Goal: Task Accomplishment & Management: Manage account settings

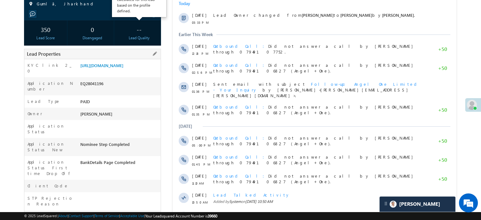
scroll to position [95, 0]
click at [123, 66] on link "https://angelbroking1-pk3em7sa.customui-test.leadsquared.com?leadId=317b30fd-09…" at bounding box center [101, 64] width 43 height 5
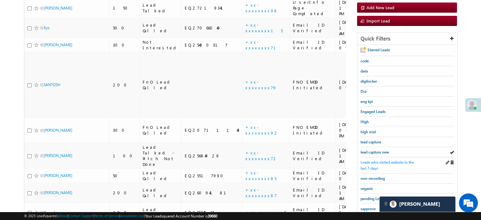
scroll to position [104, 0]
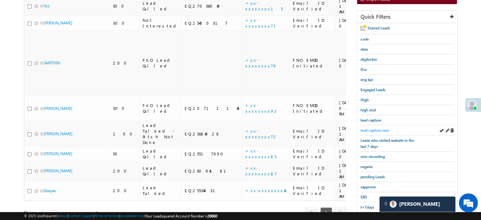
click at [370, 128] on span "lead capture new" at bounding box center [375, 130] width 28 height 5
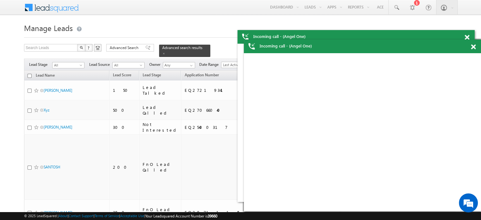
scroll to position [63, 0]
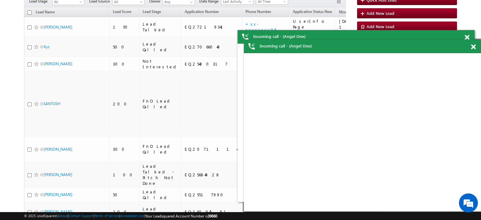
click at [473, 45] on span at bounding box center [473, 46] width 5 height 5
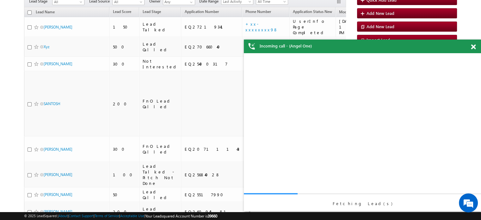
scroll to position [0, 0]
click at [473, 46] on span at bounding box center [473, 46] width 5 height 5
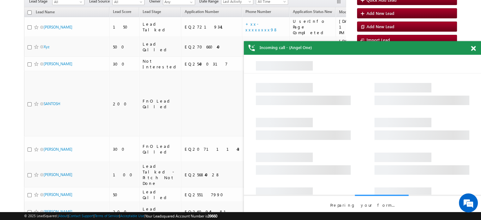
click at [473, 49] on span at bounding box center [473, 48] width 5 height 5
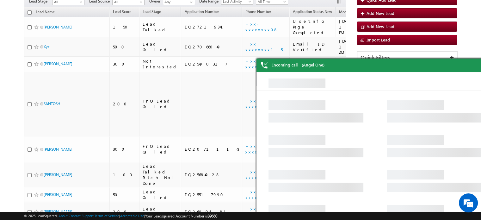
click at [468, 55] on body "Incoming call - (Angel One) Incoming call - (Angel One) Incoming call - (Angel …" at bounding box center [240, 108] width 481 height 343
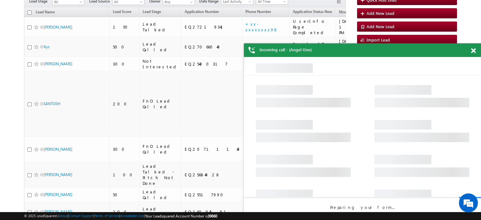
drag, startPoint x: 704, startPoint y: 121, endPoint x: 430, endPoint y: 60, distance: 281.2
click at [469, 48] on div "Incoming call - (Angel One)" at bounding box center [362, 50] width 237 height 14
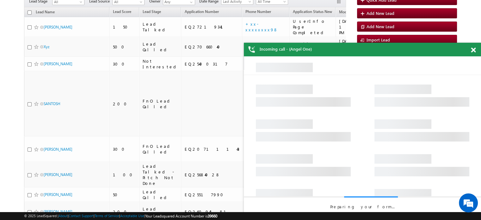
drag, startPoint x: 477, startPoint y: 52, endPoint x: 471, endPoint y: 51, distance: 6.1
click at [476, 53] on div at bounding box center [476, 49] width 9 height 12
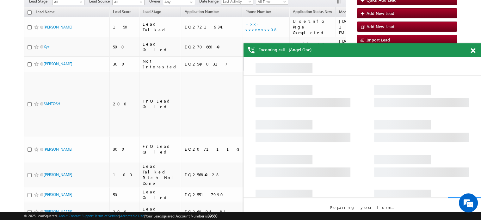
click at [471, 51] on span at bounding box center [473, 50] width 5 height 5
drag, startPoint x: 704, startPoint y: 126, endPoint x: 374, endPoint y: 76, distance: 334.3
click at [474, 52] on span at bounding box center [473, 50] width 5 height 5
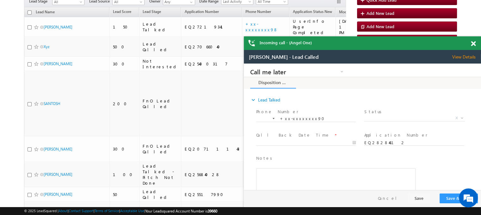
click at [472, 46] on span at bounding box center [473, 43] width 5 height 5
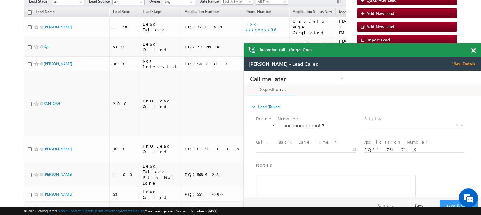
drag, startPoint x: 695, startPoint y: 160, endPoint x: 420, endPoint y: 90, distance: 284.0
click at [474, 51] on span at bounding box center [473, 50] width 5 height 5
drag, startPoint x: 655, startPoint y: 170, endPoint x: 353, endPoint y: 97, distance: 310.5
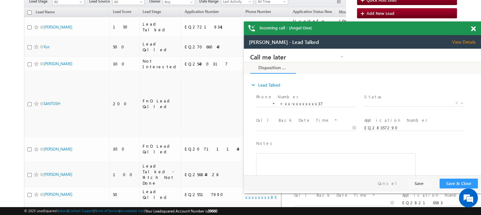
click at [474, 25] on div at bounding box center [476, 28] width 9 height 12
click at [472, 30] on span at bounding box center [473, 29] width 5 height 5
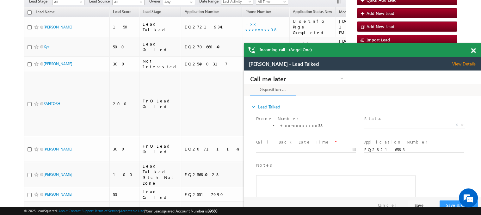
drag, startPoint x: 664, startPoint y: 181, endPoint x: 330, endPoint y: 108, distance: 341.9
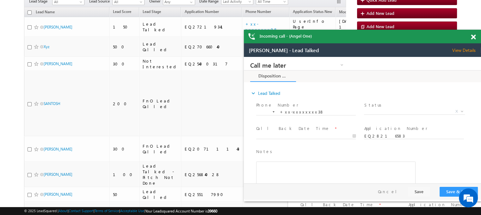
click at [472, 34] on span at bounding box center [473, 36] width 5 height 5
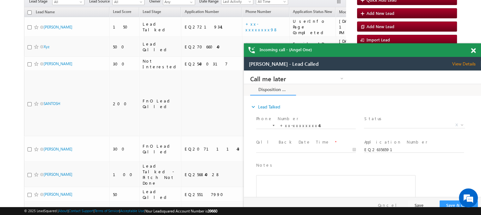
drag, startPoint x: 660, startPoint y: 194, endPoint x: 348, endPoint y: 93, distance: 327.9
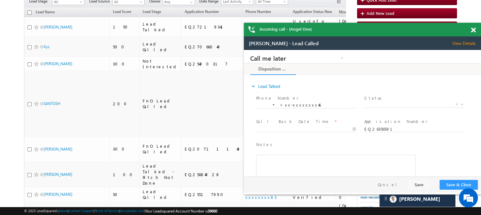
click at [474, 31] on span at bounding box center [473, 30] width 5 height 5
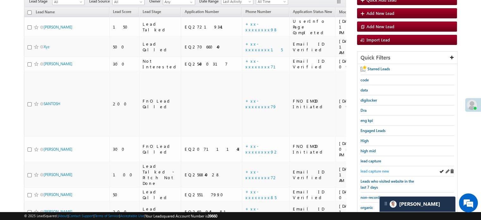
click at [371, 170] on span "lead capture new" at bounding box center [375, 171] width 28 height 5
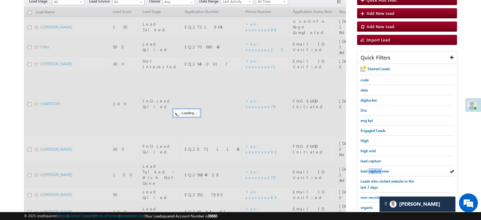
click at [371, 170] on span "lead capture new" at bounding box center [375, 171] width 28 height 5
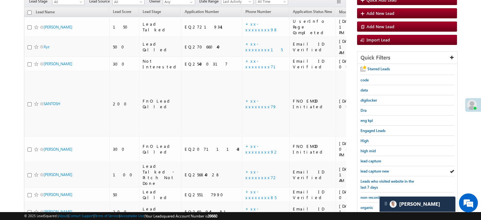
click at [371, 170] on span "lead capture new" at bounding box center [375, 171] width 28 height 5
click at [370, 169] on span "lead capture new" at bounding box center [375, 171] width 28 height 5
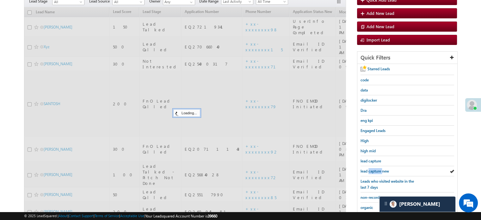
click at [370, 169] on span "lead capture new" at bounding box center [375, 171] width 28 height 5
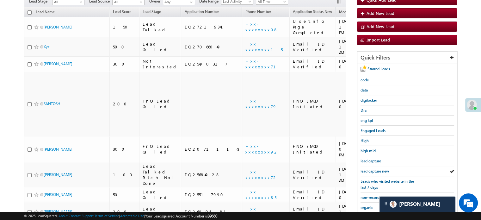
click at [370, 169] on span "lead capture new" at bounding box center [375, 171] width 28 height 5
click at [378, 169] on span "lead capture new" at bounding box center [375, 171] width 28 height 5
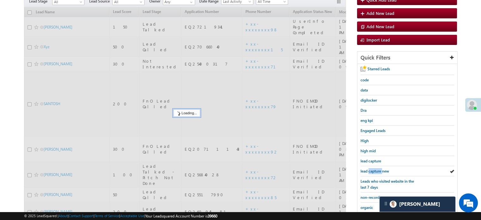
click at [378, 169] on span "lead capture new" at bounding box center [375, 171] width 28 height 5
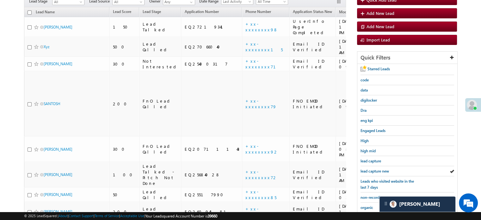
click at [378, 169] on span "lead capture new" at bounding box center [375, 171] width 28 height 5
click at [375, 170] on span "lead capture new" at bounding box center [375, 171] width 28 height 5
click at [378, 171] on span "lead capture new" at bounding box center [375, 171] width 28 height 5
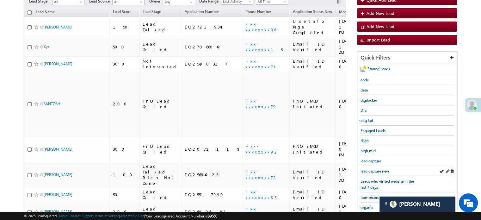
click at [377, 173] on div "lead capture new" at bounding box center [408, 171] width 94 height 10
click at [376, 172] on link "lead capture new" at bounding box center [375, 171] width 28 height 6
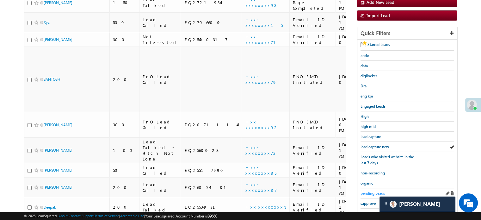
scroll to position [127, 0]
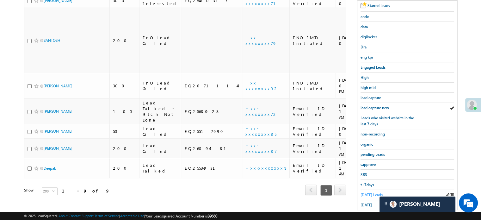
click at [371, 192] on span "Today's Leads" at bounding box center [372, 194] width 22 height 5
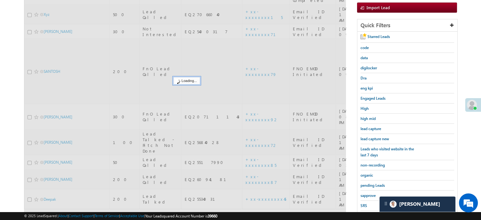
scroll to position [63, 0]
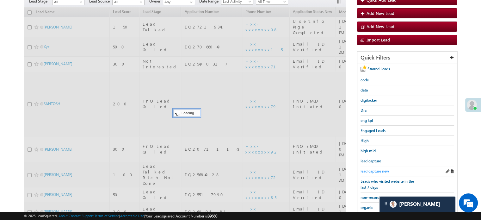
click at [375, 169] on span "lead capture new" at bounding box center [375, 171] width 28 height 5
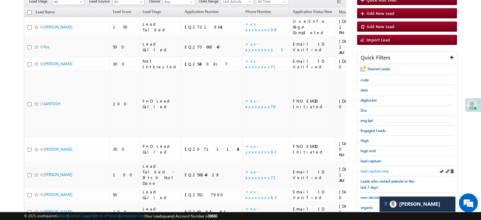
click at [373, 169] on span "lead capture new" at bounding box center [375, 171] width 28 height 5
click at [368, 169] on span "lead capture new" at bounding box center [375, 171] width 28 height 5
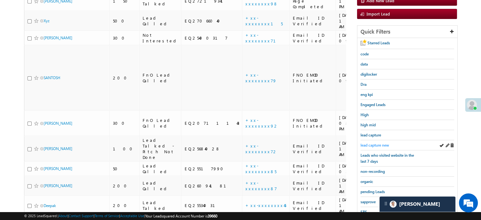
scroll to position [127, 0]
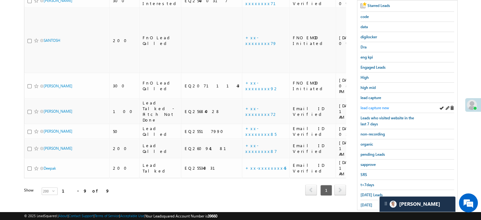
click at [376, 106] on span "lead capture new" at bounding box center [375, 107] width 28 height 5
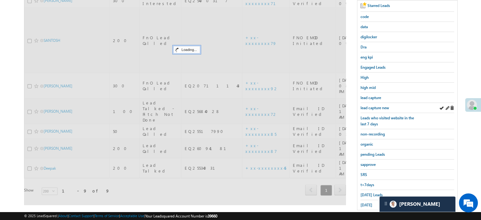
scroll to position [32, 0]
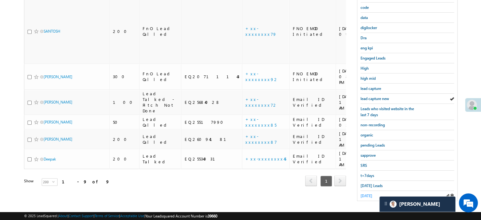
click at [371, 193] on span "yesterday" at bounding box center [367, 195] width 12 height 5
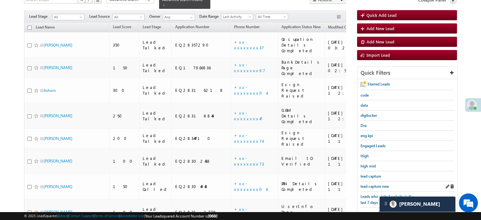
scroll to position [59, 0]
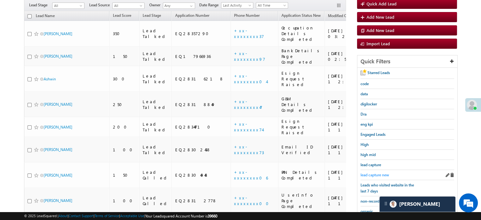
click at [370, 174] on span "lead capture new" at bounding box center [375, 174] width 28 height 5
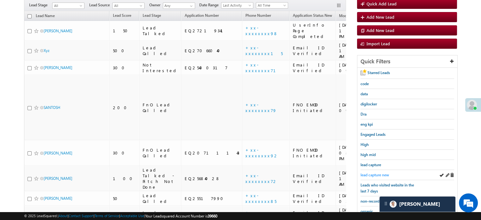
click at [366, 172] on link "lead capture new" at bounding box center [375, 175] width 28 height 6
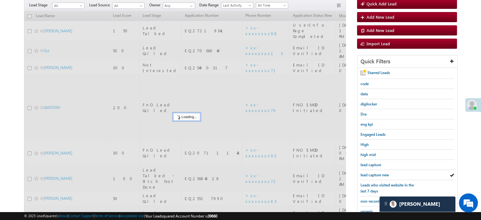
click at [369, 173] on span "lead capture new" at bounding box center [375, 174] width 28 height 5
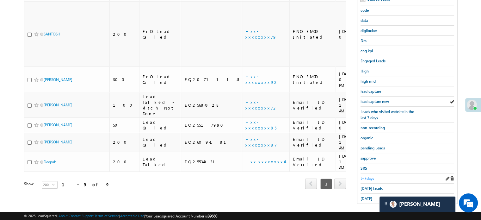
scroll to position [136, 0]
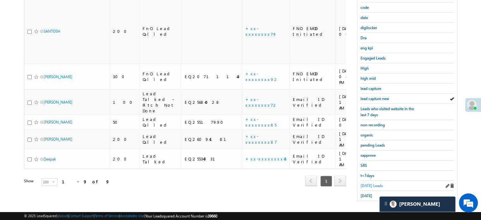
click at [365, 183] on span "[DATE] Leads" at bounding box center [372, 185] width 22 height 5
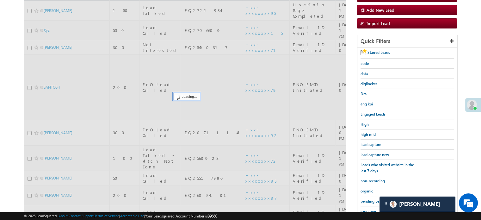
scroll to position [72, 0]
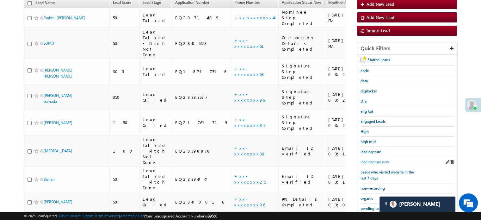
click at [375, 162] on span "lead capture new" at bounding box center [375, 161] width 28 height 5
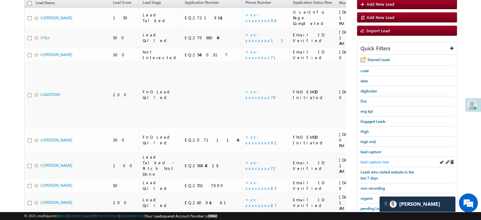
click at [367, 159] on span "lead capture new" at bounding box center [375, 161] width 28 height 5
click at [366, 160] on span "lead capture new" at bounding box center [375, 161] width 28 height 5
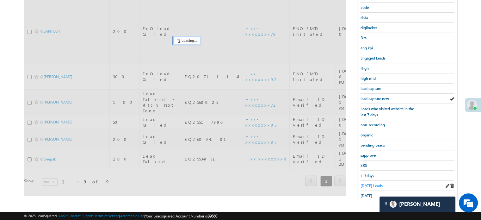
click at [362, 183] on span "[DATE] Leads" at bounding box center [372, 185] width 22 height 5
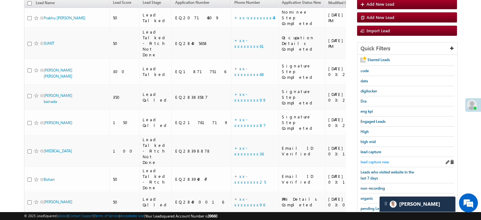
click at [369, 161] on span "lead capture new" at bounding box center [375, 161] width 28 height 5
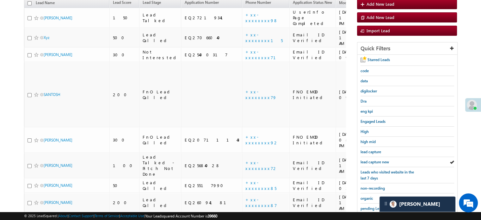
click at [369, 161] on span "lead capture new" at bounding box center [375, 161] width 28 height 5
click at [366, 159] on link "lead capture new" at bounding box center [375, 162] width 28 height 6
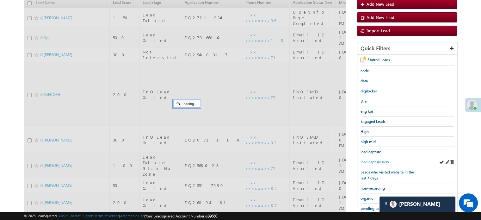
click at [367, 159] on span "lead capture new" at bounding box center [375, 161] width 28 height 5
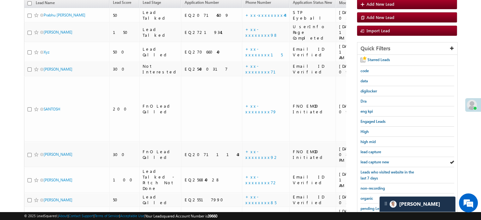
click at [367, 159] on span "lead capture new" at bounding box center [375, 161] width 28 height 5
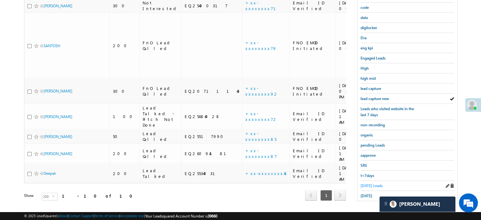
click at [367, 184] on span "[DATE] Leads" at bounding box center [372, 185] width 22 height 5
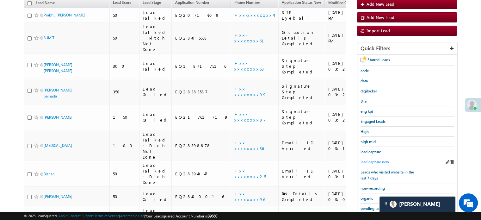
click at [377, 161] on span "lead capture new" at bounding box center [375, 161] width 28 height 5
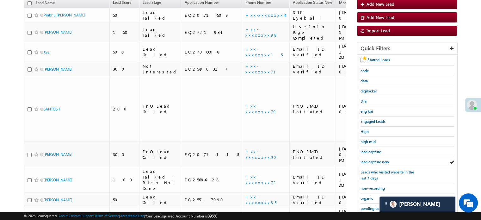
click at [372, 159] on span "lead capture new" at bounding box center [375, 161] width 28 height 5
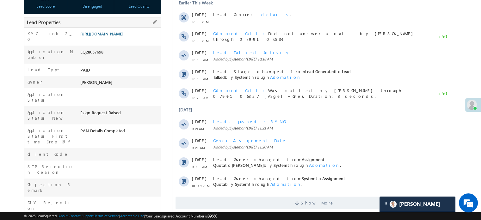
scroll to position [127, 0]
click at [119, 34] on link "[URL][DOMAIN_NAME]" at bounding box center [101, 33] width 43 height 5
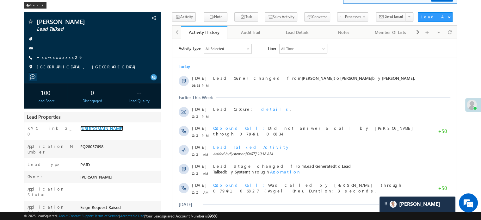
scroll to position [0, 0]
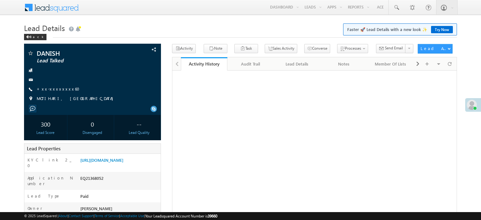
scroll to position [32, 0]
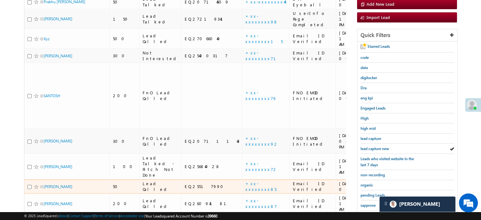
scroll to position [95, 0]
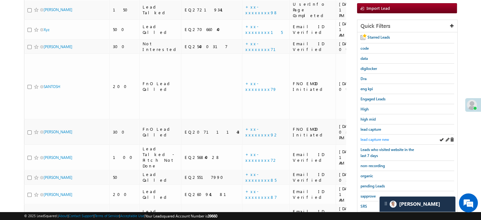
click at [374, 138] on span "lead capture new" at bounding box center [375, 139] width 28 height 5
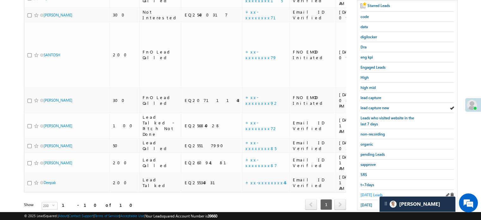
click at [368, 194] on span "Today's Leads" at bounding box center [372, 194] width 22 height 5
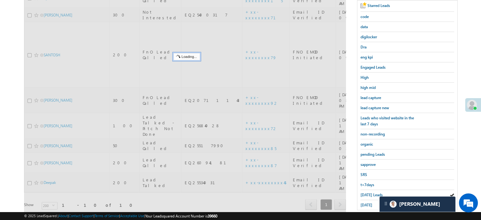
scroll to position [63, 0]
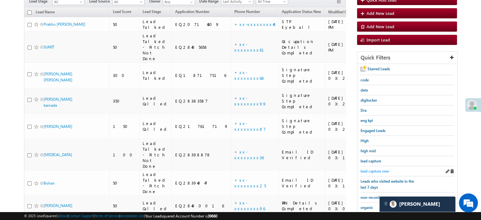
click at [375, 169] on span "lead capture new" at bounding box center [375, 171] width 28 height 5
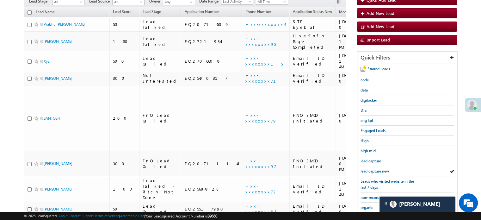
scroll to position [0, 0]
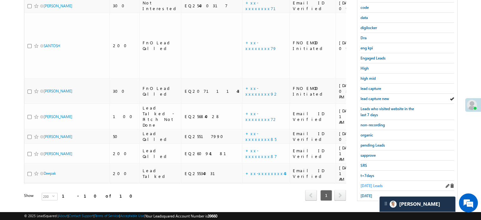
click at [365, 183] on span "Today's Leads" at bounding box center [372, 185] width 22 height 5
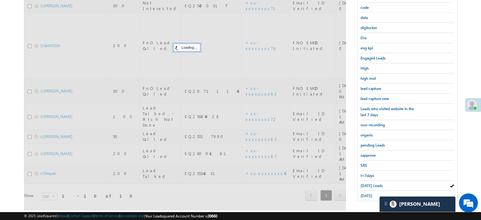
scroll to position [41, 0]
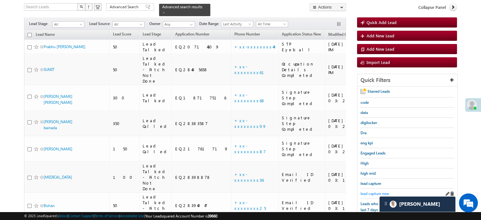
click at [371, 192] on span "lead capture new" at bounding box center [375, 193] width 28 height 5
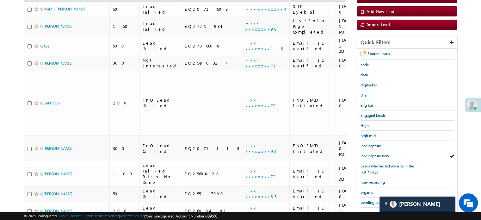
scroll to position [136, 0]
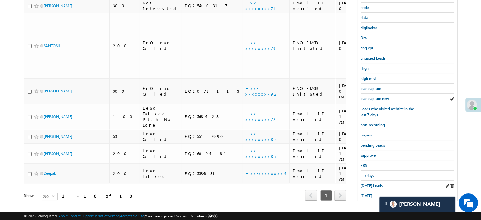
click at [368, 186] on div "Today's Leads" at bounding box center [408, 186] width 94 height 10
click at [368, 184] on span "Today's Leads" at bounding box center [372, 185] width 22 height 5
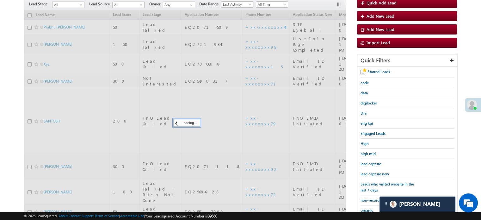
scroll to position [41, 0]
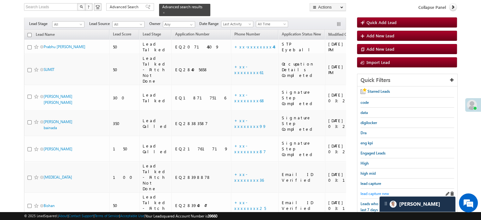
click at [365, 192] on span "lead capture new" at bounding box center [375, 193] width 28 height 5
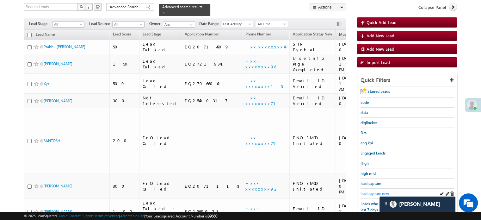
click at [367, 191] on span "lead capture new" at bounding box center [375, 193] width 28 height 5
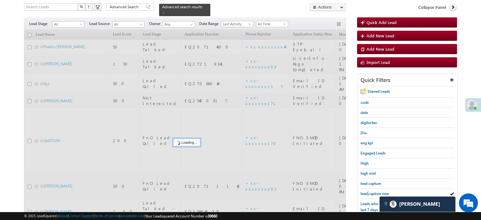
click at [367, 191] on span "lead capture new" at bounding box center [375, 193] width 28 height 5
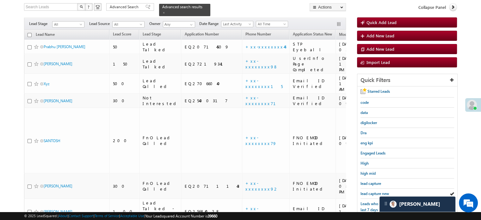
click at [367, 191] on span "lead capture new" at bounding box center [375, 193] width 28 height 5
click at [376, 192] on span "lead capture new" at bounding box center [375, 193] width 28 height 5
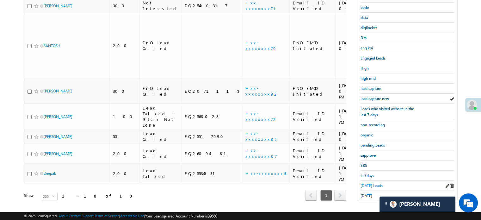
click at [365, 184] on span "Today's Leads" at bounding box center [372, 185] width 22 height 5
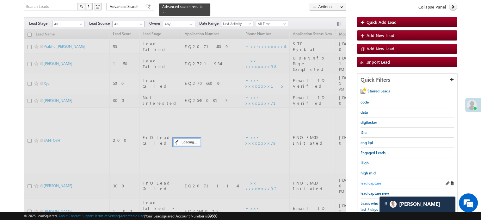
scroll to position [41, 0]
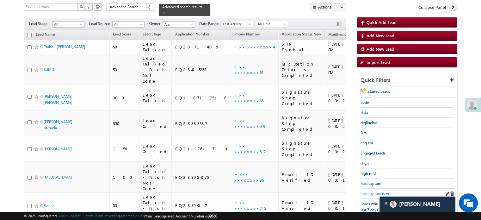
click at [371, 193] on span "lead capture new" at bounding box center [375, 193] width 28 height 5
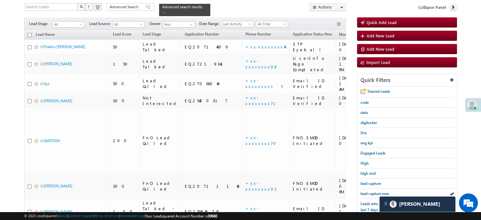
click at [371, 193] on span "lead capture new" at bounding box center [375, 193] width 28 height 5
click at [365, 191] on span "lead capture new" at bounding box center [375, 193] width 28 height 5
click at [373, 191] on span "lead capture new" at bounding box center [375, 193] width 28 height 5
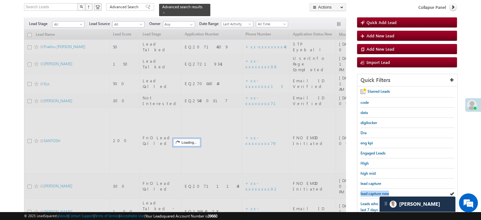
click at [373, 191] on span "lead capture new" at bounding box center [375, 193] width 28 height 5
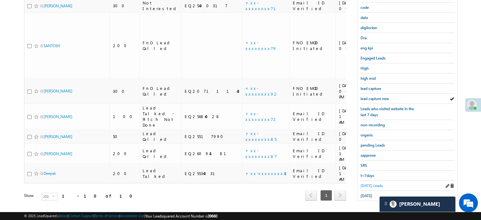
click at [368, 183] on span "Today's Leads" at bounding box center [372, 185] width 22 height 5
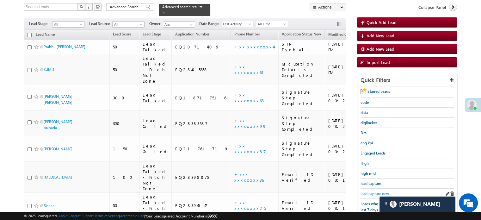
click at [372, 191] on span "lead capture new" at bounding box center [375, 193] width 28 height 5
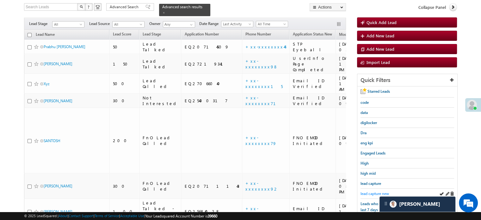
click at [368, 191] on span "lead capture new" at bounding box center [375, 193] width 28 height 5
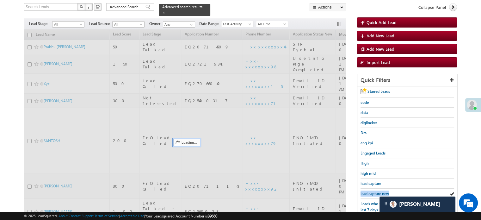
click at [368, 191] on span "lead capture new" at bounding box center [375, 193] width 28 height 5
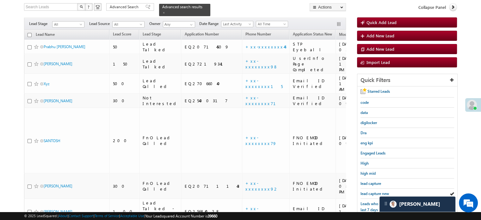
scroll to position [136, 0]
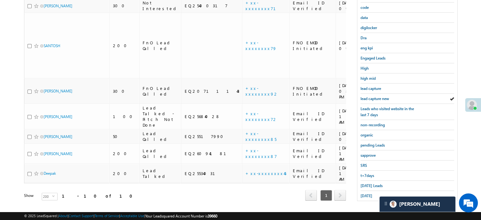
click at [360, 182] on div "Starred Leads code data digilocker Dra eng kpi Engaged Leads High high mid lead…" at bounding box center [407, 95] width 100 height 209
click at [367, 185] on span "Today's Leads" at bounding box center [372, 185] width 22 height 5
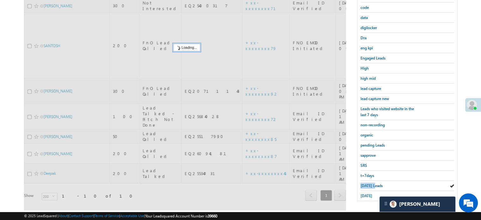
click at [368, 185] on span "Today's Leads" at bounding box center [372, 185] width 22 height 5
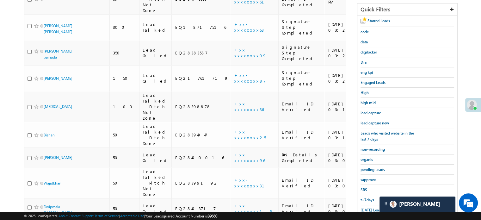
scroll to position [72, 0]
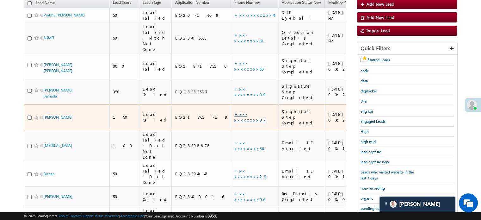
click at [234, 111] on link "+xx-xxxxxxxx87" at bounding box center [250, 116] width 32 height 11
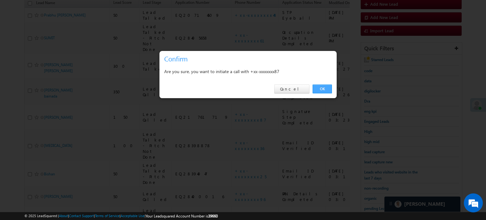
click at [327, 88] on link "OK" at bounding box center [321, 88] width 19 height 9
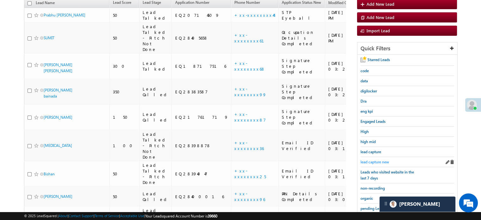
click at [376, 161] on span "lead capture new" at bounding box center [375, 161] width 28 height 5
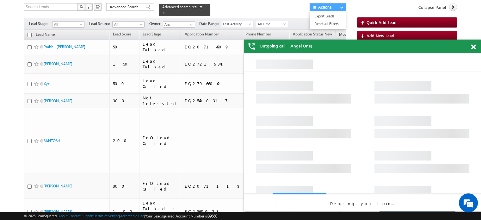
scroll to position [0, 0]
click at [476, 44] on div at bounding box center [476, 46] width 9 height 12
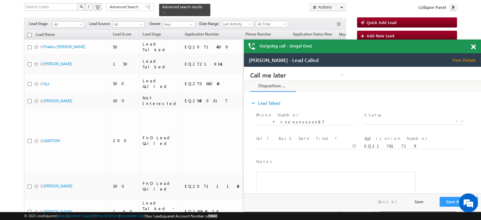
click at [473, 45] on span at bounding box center [473, 46] width 5 height 5
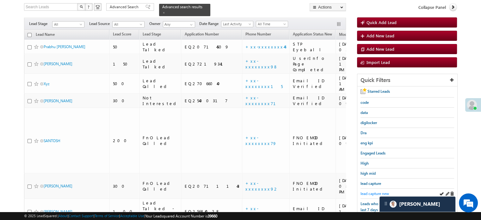
click at [373, 191] on span "lead capture new" at bounding box center [375, 193] width 28 height 5
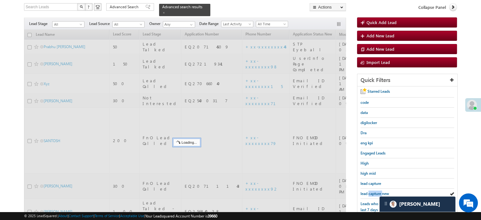
click at [373, 191] on span "lead capture new" at bounding box center [375, 193] width 28 height 5
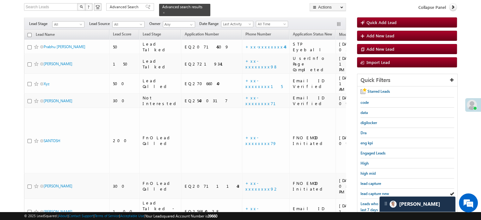
click at [373, 191] on span "lead capture new" at bounding box center [375, 193] width 28 height 5
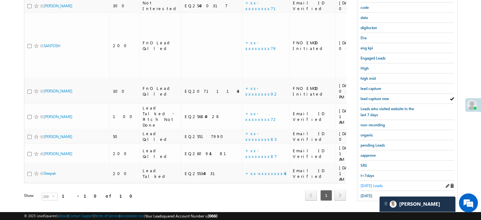
click at [361, 183] on span "[DATE] Leads" at bounding box center [372, 185] width 22 height 5
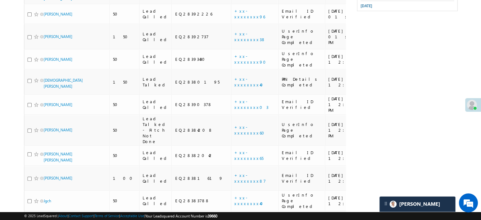
scroll to position [367, 0]
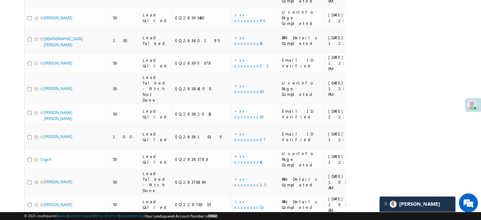
click at [234, 219] on link "+xx-xxxxxxxx34" at bounding box center [254, 223] width 41 height 5
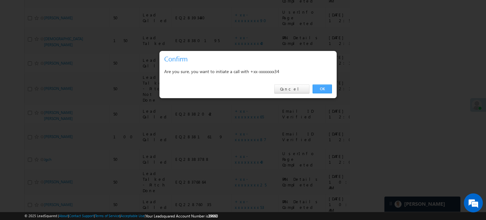
click at [322, 89] on link "OK" at bounding box center [321, 88] width 19 height 9
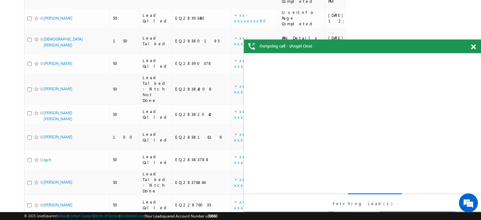
scroll to position [0, 0]
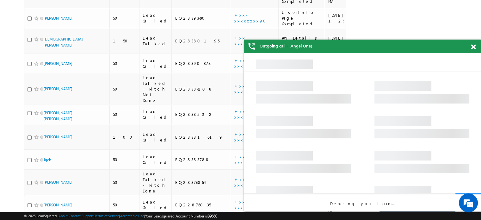
click at [474, 45] on span at bounding box center [473, 46] width 5 height 5
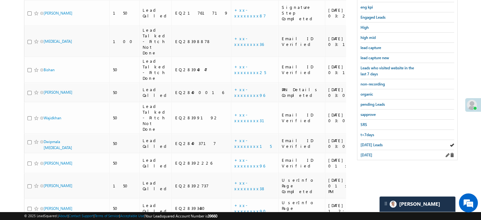
scroll to position [131, 0]
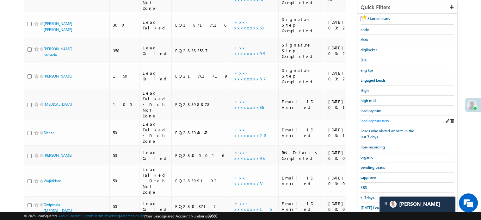
click at [374, 119] on span "lead capture new" at bounding box center [375, 120] width 28 height 5
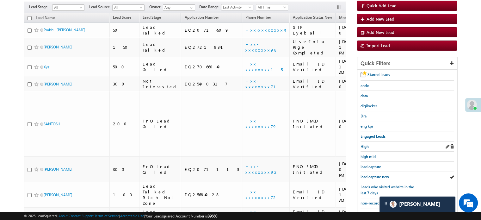
scroll to position [67, 0]
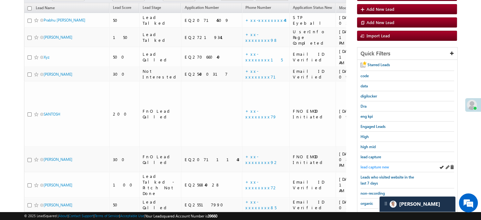
click at [376, 164] on span "lead capture new" at bounding box center [375, 166] width 28 height 5
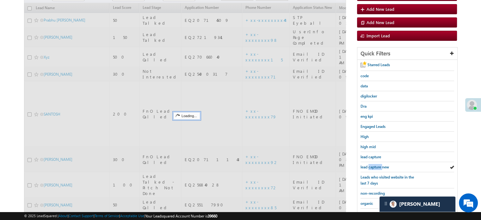
click at [376, 164] on span "lead capture new" at bounding box center [375, 166] width 28 height 5
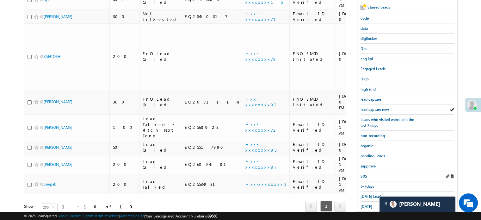
scroll to position [136, 0]
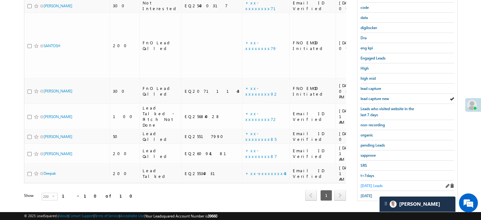
click at [369, 183] on span "Today's Leads" at bounding box center [372, 185] width 22 height 5
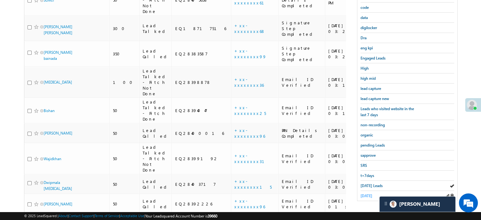
click at [370, 193] on span "yesterday" at bounding box center [367, 195] width 12 height 5
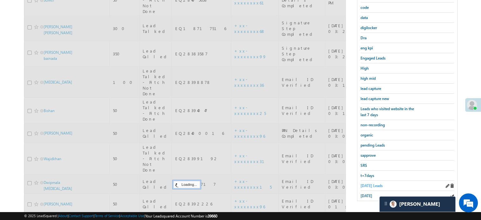
click at [371, 182] on link "Today's Leads" at bounding box center [372, 185] width 22 height 6
click at [368, 183] on span "Today's Leads" at bounding box center [372, 185] width 22 height 5
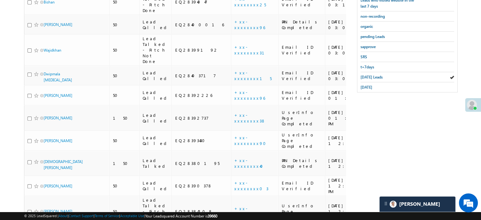
scroll to position [367, 0]
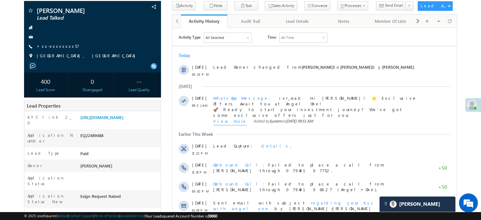
scroll to position [32, 0]
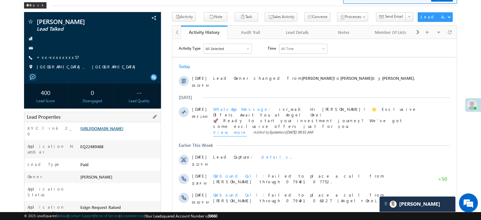
click at [123, 131] on link "[URL][DOMAIN_NAME]" at bounding box center [101, 128] width 43 height 5
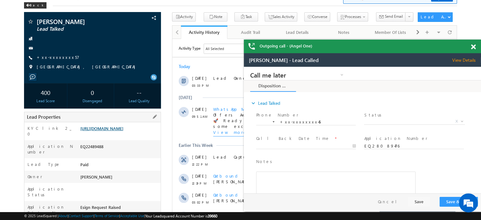
scroll to position [0, 0]
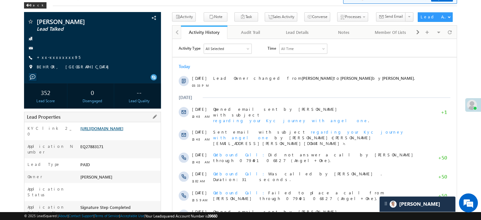
click at [100, 129] on link "https://angelbroking1-pk3em7sa.customui-test.leadsquared.com?leadId=0b1d6c79-ca…" at bounding box center [101, 128] width 43 height 5
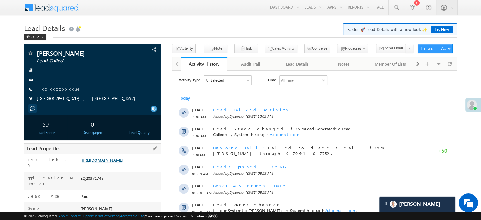
click at [119, 163] on link "[URL][DOMAIN_NAME]" at bounding box center [101, 159] width 43 height 5
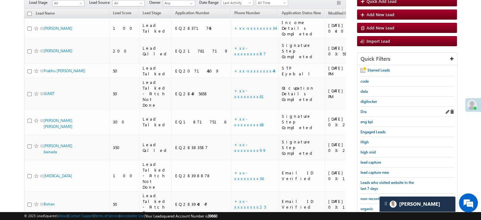
scroll to position [63, 0]
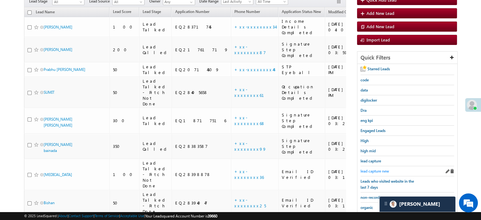
click at [369, 169] on span "lead capture new" at bounding box center [375, 171] width 28 height 5
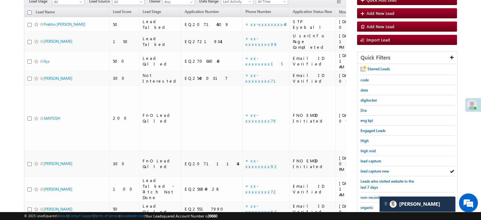
click at [369, 169] on span "lead capture new" at bounding box center [375, 171] width 28 height 5
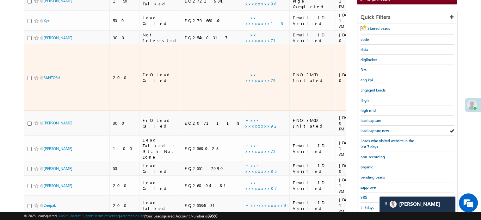
scroll to position [136, 0]
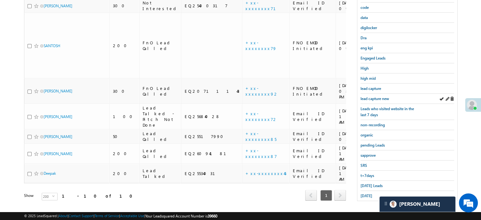
click at [376, 100] on div "lead capture new" at bounding box center [408, 99] width 94 height 10
click at [375, 99] on link "lead capture new" at bounding box center [375, 99] width 28 height 6
click at [367, 185] on span "[DATE] Leads" at bounding box center [372, 185] width 22 height 5
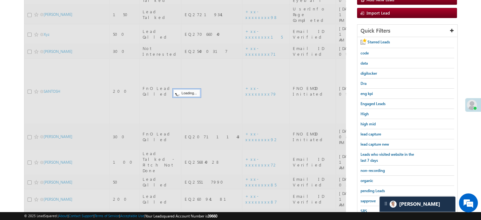
scroll to position [41, 0]
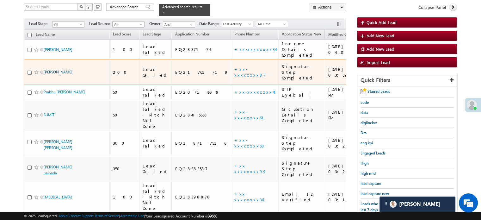
drag, startPoint x: 58, startPoint y: 56, endPoint x: 52, endPoint y: 60, distance: 6.4
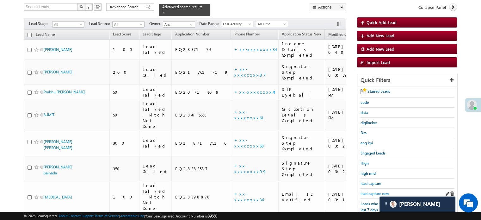
click at [366, 192] on span "lead capture new" at bounding box center [375, 193] width 28 height 5
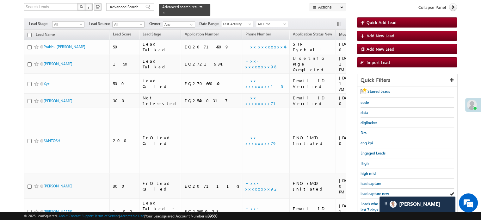
click at [366, 192] on span "lead capture new" at bounding box center [375, 193] width 28 height 5
click at [367, 188] on div "lead capture new" at bounding box center [408, 193] width 94 height 10
click at [368, 191] on span "lead capture new" at bounding box center [375, 193] width 28 height 5
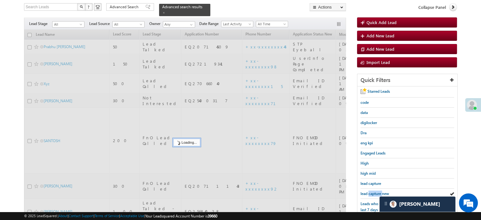
click at [368, 191] on span "lead capture new" at bounding box center [375, 193] width 28 height 5
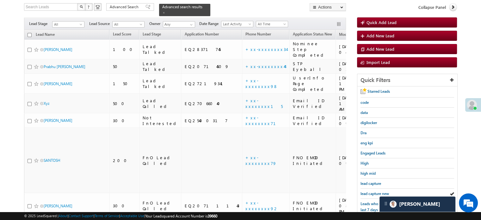
click at [368, 191] on span "lead capture new" at bounding box center [375, 193] width 28 height 5
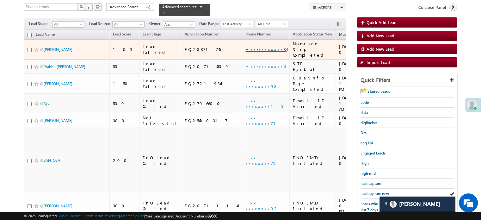
click at [245, 46] on link "+xx-xxxxxxxx34" at bounding box center [265, 48] width 41 height 5
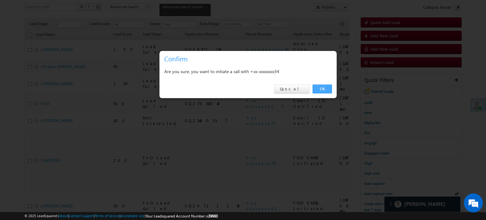
click at [318, 86] on link "OK" at bounding box center [321, 88] width 19 height 9
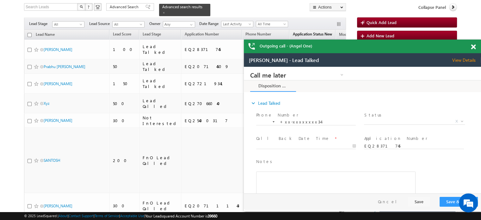
scroll to position [0, 0]
click at [473, 45] on span at bounding box center [473, 46] width 5 height 5
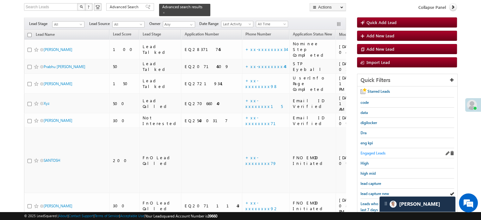
scroll to position [89, 0]
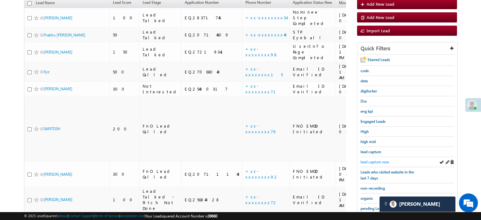
click at [374, 160] on span "lead capture new" at bounding box center [375, 161] width 28 height 5
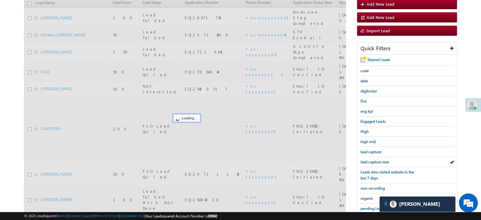
click at [374, 160] on span "lead capture new" at bounding box center [375, 161] width 28 height 5
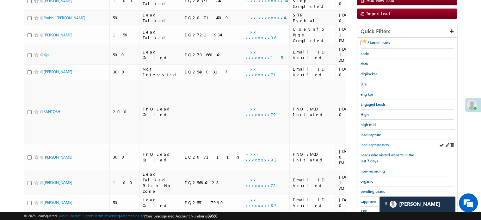
click at [374, 145] on span "lead capture new" at bounding box center [375, 144] width 28 height 5
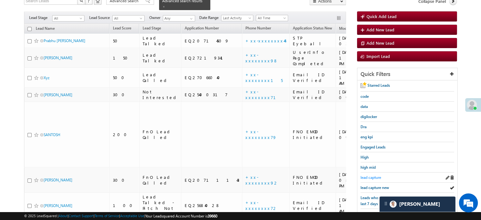
scroll to position [58, 0]
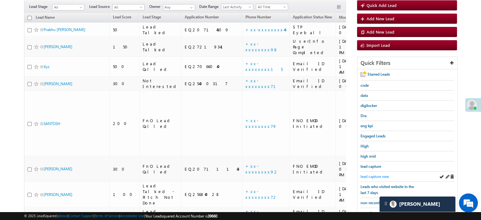
click at [375, 174] on span "lead capture new" at bounding box center [375, 176] width 28 height 5
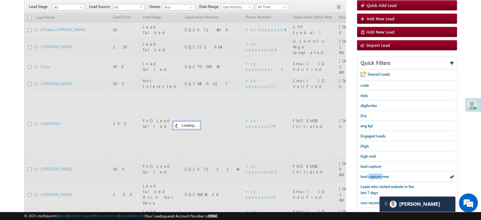
click at [375, 174] on span "lead capture new" at bounding box center [375, 176] width 28 height 5
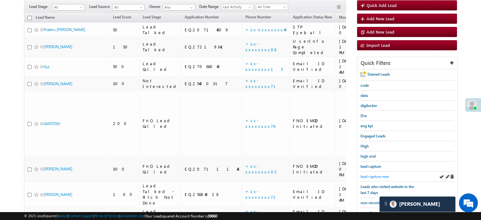
click at [365, 176] on span "lead capture new" at bounding box center [375, 176] width 28 height 5
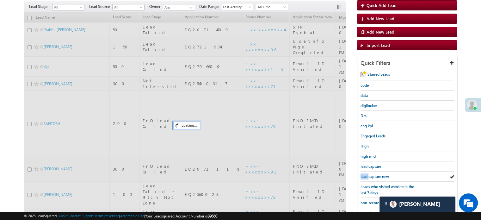
click at [365, 176] on span "lead capture new" at bounding box center [375, 176] width 28 height 5
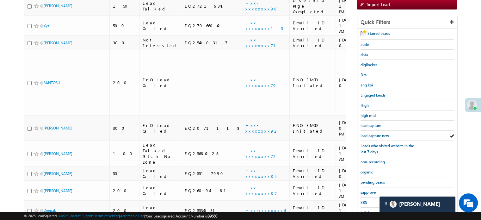
scroll to position [136, 0]
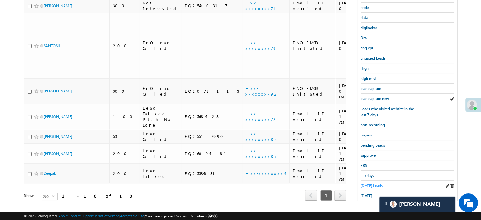
click at [366, 183] on span "[DATE] Leads" at bounding box center [372, 185] width 22 height 5
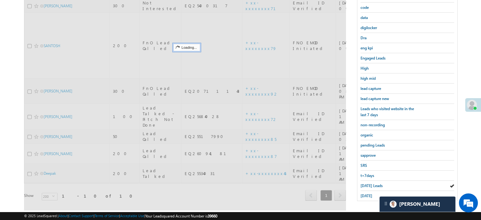
click at [366, 183] on span "[DATE] Leads" at bounding box center [372, 185] width 22 height 5
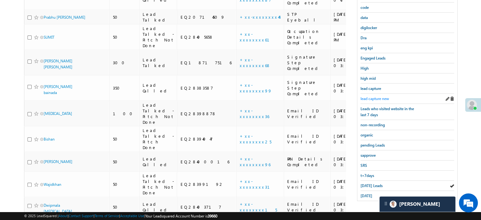
click at [378, 94] on div "lead capture new" at bounding box center [408, 99] width 94 height 10
click at [378, 96] on span "lead capture new" at bounding box center [375, 98] width 28 height 5
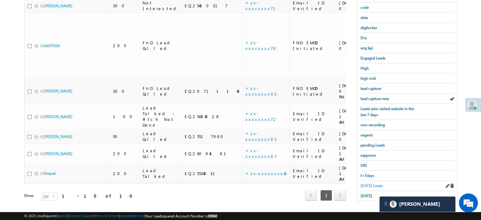
click at [372, 183] on span "[DATE] Leads" at bounding box center [372, 185] width 22 height 5
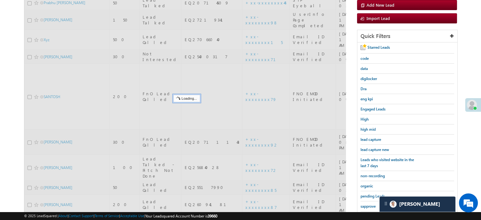
scroll to position [72, 0]
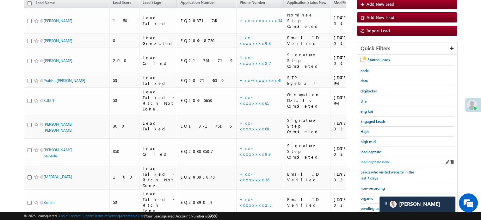
click at [376, 159] on span "lead capture new" at bounding box center [375, 161] width 28 height 5
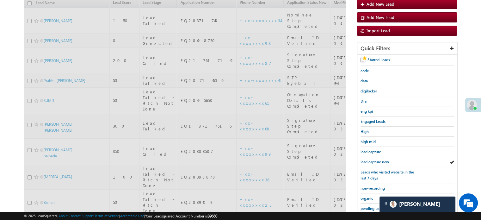
click at [376, 159] on span "lead capture new" at bounding box center [375, 161] width 28 height 5
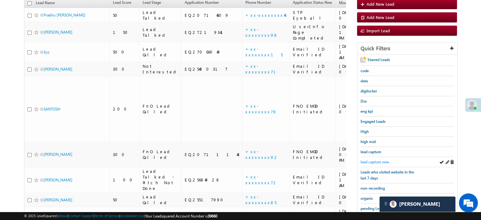
click at [383, 159] on span "lead capture new" at bounding box center [375, 161] width 28 height 5
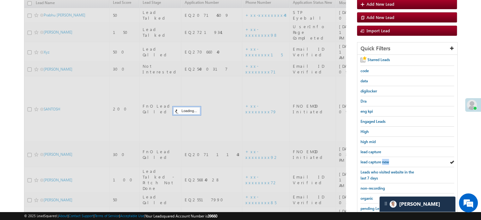
click at [383, 159] on span "lead capture new" at bounding box center [375, 161] width 28 height 5
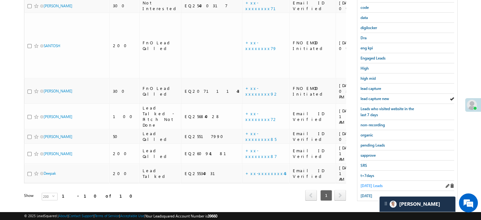
click at [369, 183] on span "Today's Leads" at bounding box center [372, 185] width 22 height 5
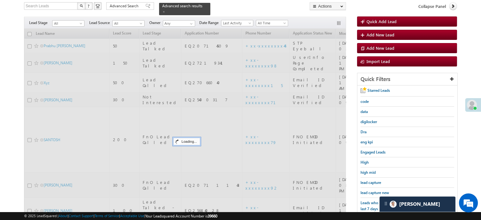
scroll to position [41, 0]
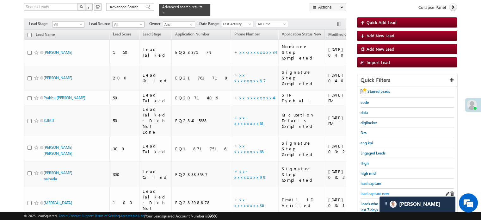
click at [372, 191] on span "lead capture new" at bounding box center [375, 193] width 28 height 5
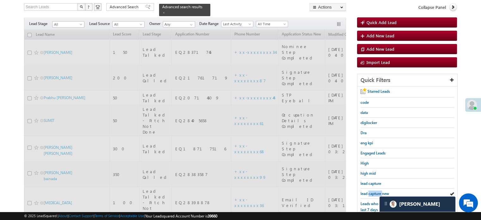
click at [372, 191] on span "lead capture new" at bounding box center [375, 193] width 28 height 5
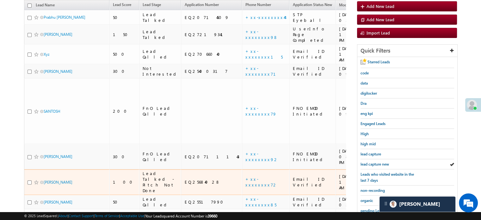
scroll to position [104, 0]
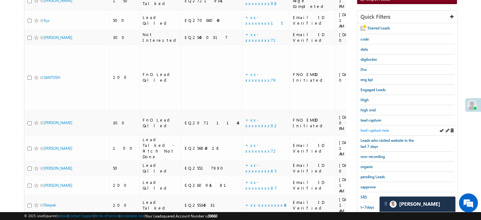
click at [374, 128] on span "lead capture new" at bounding box center [375, 130] width 28 height 5
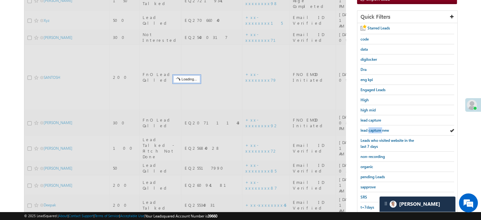
click at [374, 128] on span "lead capture new" at bounding box center [375, 130] width 28 height 5
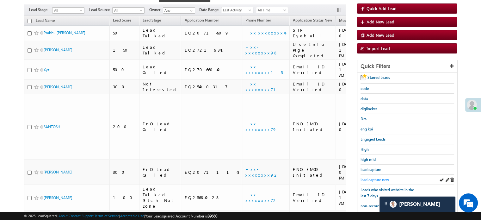
scroll to position [72, 0]
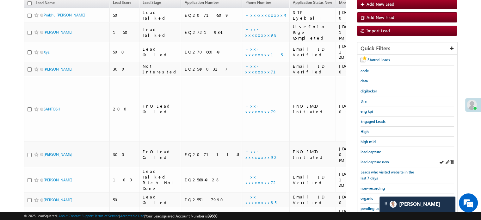
click at [369, 157] on div "lead capture new" at bounding box center [408, 162] width 94 height 10
click at [372, 159] on span "lead capture new" at bounding box center [375, 161] width 28 height 5
click at [377, 159] on span "lead capture new" at bounding box center [375, 161] width 28 height 5
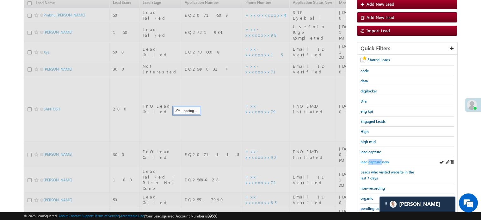
click at [378, 159] on span "lead capture new" at bounding box center [375, 161] width 28 height 5
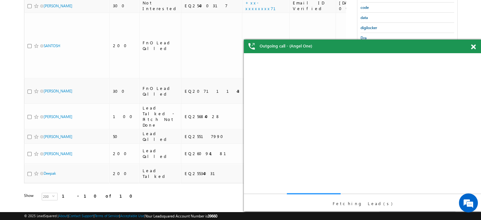
scroll to position [0, 0]
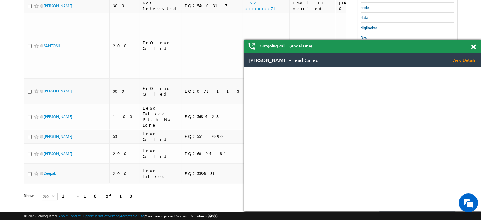
click at [473, 48] on span at bounding box center [473, 46] width 5 height 5
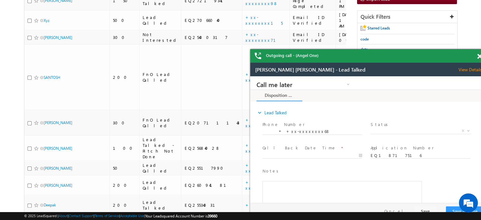
click at [472, 47] on body "Outgoing call - (Angel One) Outgoing call - (Angel One) Menu Priya Rathore priy…" at bounding box center [240, 73] width 481 height 354
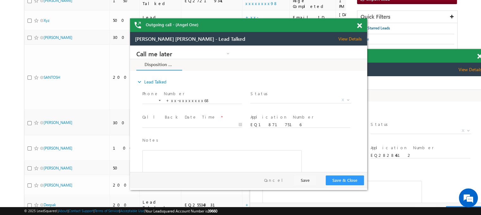
drag, startPoint x: 472, startPoint y: 56, endPoint x: 352, endPoint y: 25, distance: 124.0
click at [352, 25] on div "Outgoing call - (Angel One)" at bounding box center [248, 25] width 237 height 14
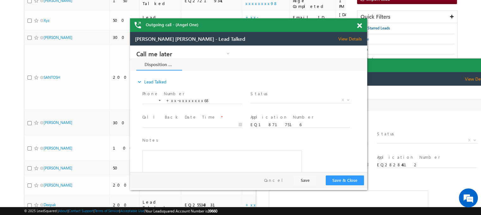
click at [359, 26] on span at bounding box center [359, 25] width 5 height 5
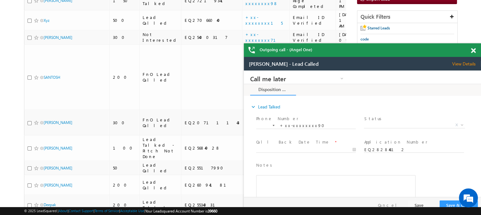
drag, startPoint x: 657, startPoint y: 125, endPoint x: 316, endPoint y: 60, distance: 346.9
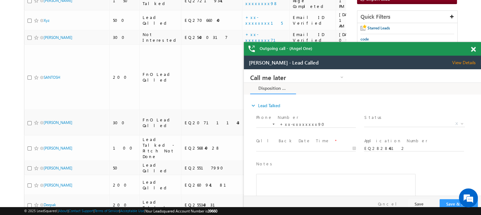
click at [473, 51] on span at bounding box center [473, 49] width 5 height 5
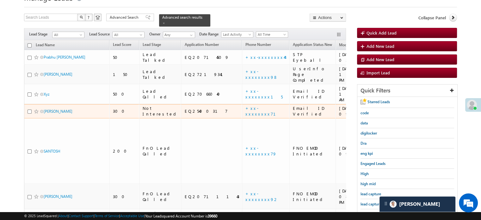
scroll to position [41, 0]
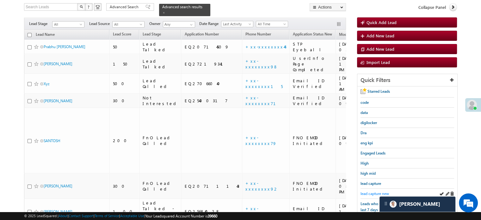
click at [363, 192] on span "lead capture new" at bounding box center [375, 193] width 28 height 5
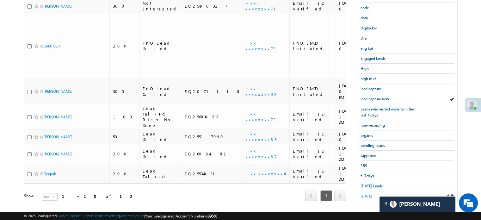
scroll to position [136, 0]
click at [368, 184] on span "[DATE] Leads" at bounding box center [372, 185] width 22 height 5
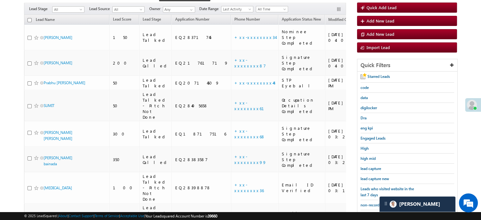
scroll to position [63, 0]
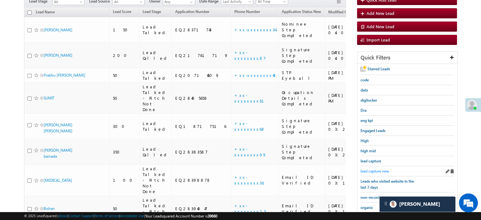
click at [367, 169] on span "lead capture new" at bounding box center [375, 171] width 28 height 5
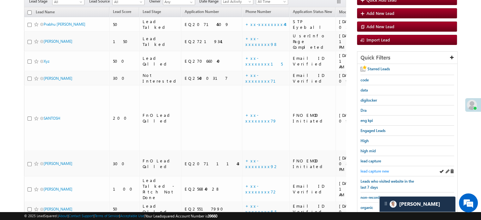
click at [366, 169] on span "lead capture new" at bounding box center [375, 171] width 28 height 5
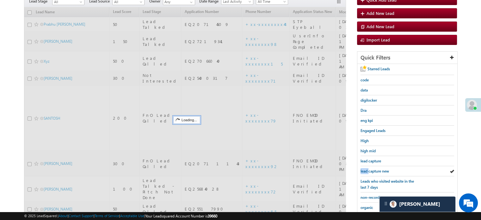
click at [366, 169] on span "lead capture new" at bounding box center [375, 171] width 28 height 5
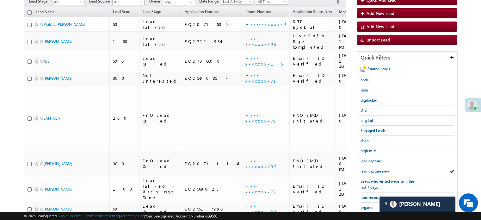
click at [366, 169] on span "lead capture new" at bounding box center [375, 171] width 28 height 5
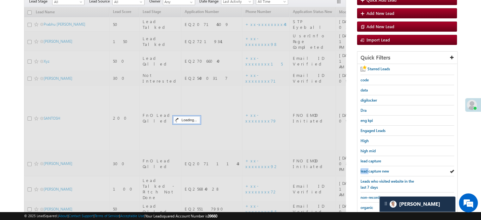
click at [366, 169] on span "lead capture new" at bounding box center [375, 171] width 28 height 5
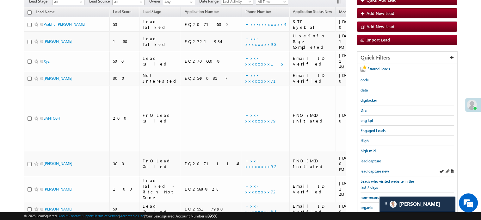
click at [382, 166] on div "lead capture new" at bounding box center [408, 171] width 94 height 10
click at [379, 170] on span "lead capture new" at bounding box center [375, 171] width 28 height 5
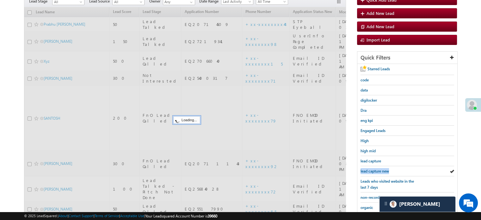
click at [379, 170] on span "lead capture new" at bounding box center [375, 171] width 28 height 5
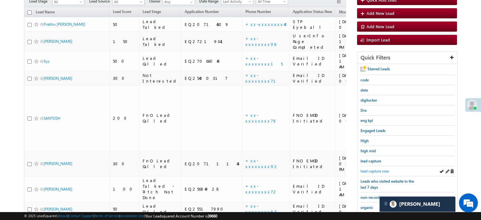
click at [378, 169] on span "lead capture new" at bounding box center [375, 171] width 28 height 5
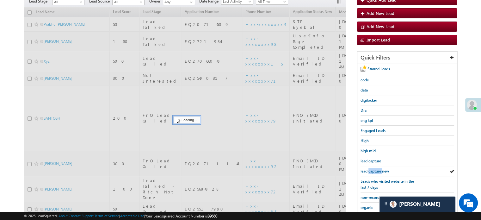
click at [378, 169] on span "lead capture new" at bounding box center [375, 171] width 28 height 5
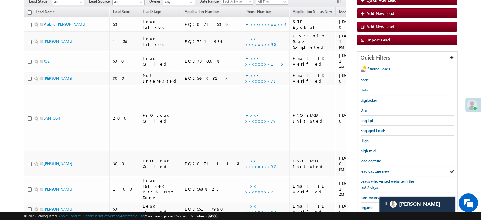
click at [378, 169] on span "lead capture new" at bounding box center [375, 171] width 28 height 5
click at [384, 172] on link "lead capture new" at bounding box center [375, 171] width 28 height 6
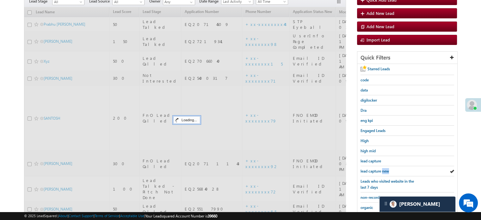
click at [384, 172] on link "lead capture new" at bounding box center [375, 171] width 28 height 6
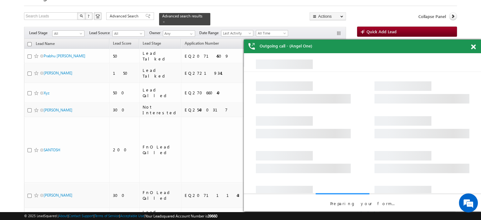
scroll to position [0, 0]
click at [473, 46] on span at bounding box center [473, 46] width 5 height 5
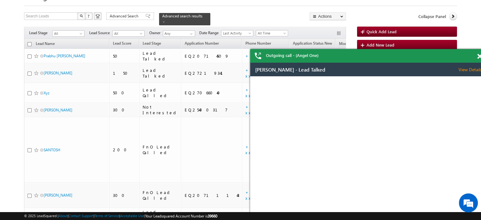
click at [478, 57] on span at bounding box center [479, 56] width 5 height 5
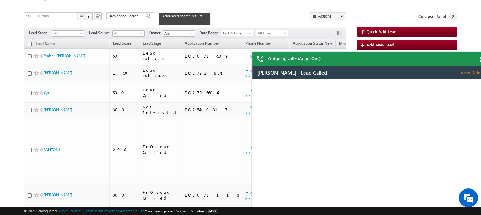
drag, startPoint x: 457, startPoint y: 61, endPoint x: 358, endPoint y: 64, distance: 99.0
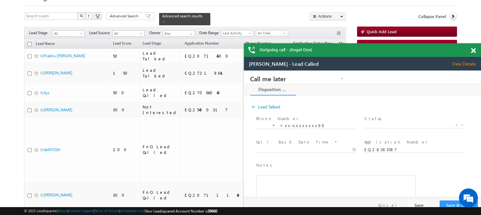
drag, startPoint x: 648, startPoint y: 137, endPoint x: 300, endPoint y: 71, distance: 353.8
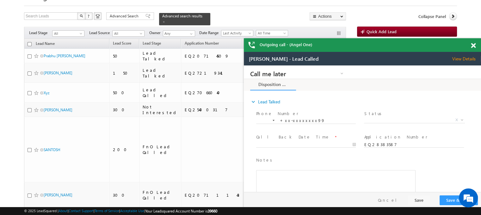
click at [432, 46] on div "Outgoing call - (Angel One)" at bounding box center [362, 45] width 237 height 14
click at [472, 44] on span at bounding box center [473, 45] width 5 height 5
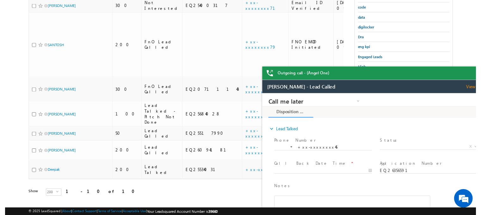
scroll to position [64, 0]
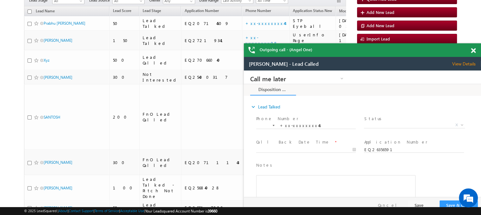
drag, startPoint x: 657, startPoint y: 147, endPoint x: 371, endPoint y: 75, distance: 295.6
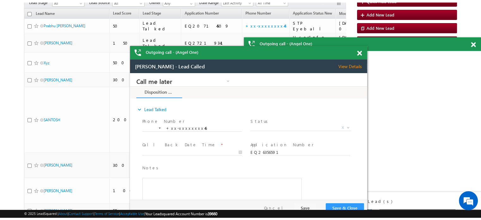
scroll to position [0, 0]
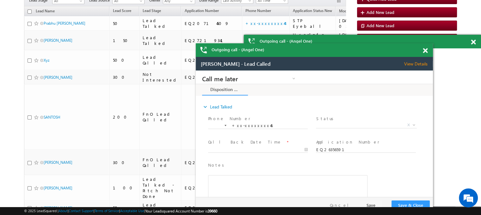
click at [374, 55] on div "Outgoing call - (Angel One)" at bounding box center [314, 50] width 237 height 14
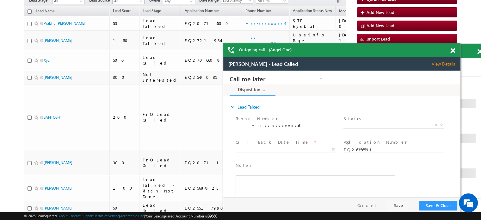
click at [453, 53] on span at bounding box center [452, 50] width 5 height 5
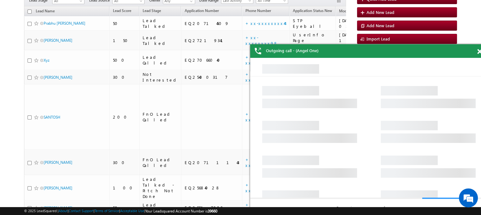
click at [479, 52] on span at bounding box center [479, 51] width 5 height 5
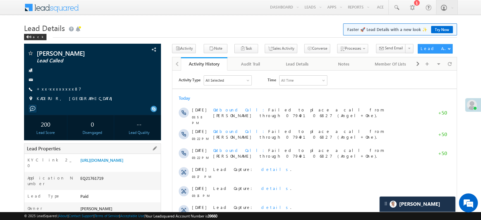
drag, startPoint x: 79, startPoint y: 158, endPoint x: 144, endPoint y: 173, distance: 66.4
click at [144, 166] on div "[URL][DOMAIN_NAME]" at bounding box center [120, 161] width 82 height 9
copy link "[URL][DOMAIN_NAME]"
click at [177, 22] on h1 "Lead Details Faster 🚀 Lead Details with a new look ✨ Try Now" at bounding box center [240, 27] width 433 height 12
click at [114, 161] on link "https://angelbroking1-pk3em7sa.customui-test.leadsquared.com?leadId=e26e7e9d-7c…" at bounding box center [101, 159] width 43 height 5
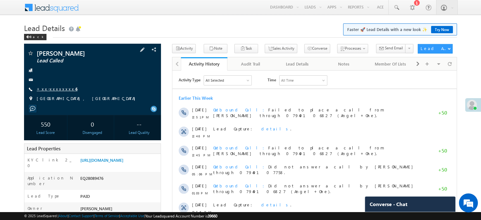
click at [56, 90] on link "+xx-xxxxxxxx45" at bounding box center [57, 88] width 41 height 5
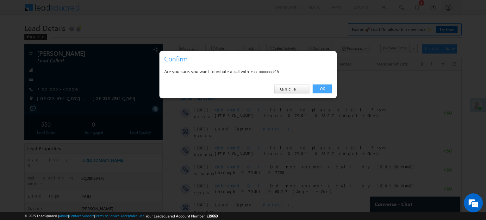
click at [317, 91] on link "OK" at bounding box center [321, 88] width 19 height 9
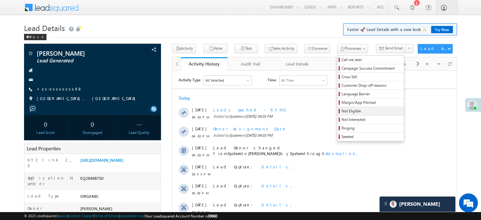
click at [342, 114] on span "Not Eligible" at bounding box center [372, 111] width 60 height 6
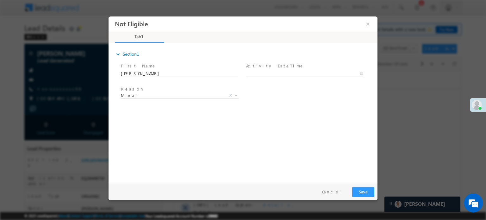
type input "09/05/25 4:05 PM"
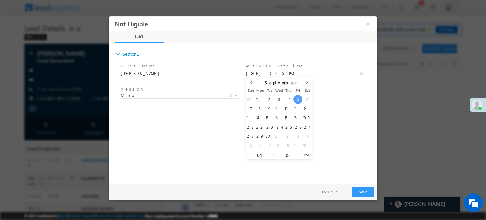
click at [266, 71] on body "Not Eligible ×" at bounding box center [242, 98] width 269 height 164
click at [366, 192] on button "Save" at bounding box center [363, 192] width 22 height 10
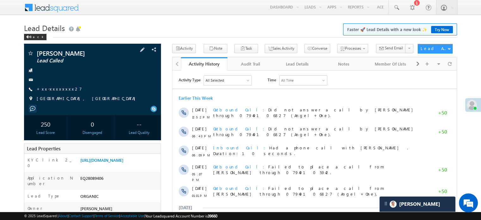
click at [52, 93] on div "Nand Kishor Singh Lead Called +xx-xxxxxxxx27" at bounding box center [92, 77] width 131 height 55
click at [51, 88] on link "+xx-xxxxxxxx27" at bounding box center [59, 88] width 45 height 5
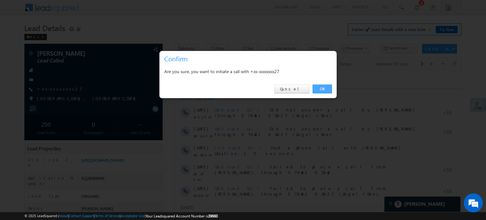
drag, startPoint x: 324, startPoint y: 87, endPoint x: 141, endPoint y: 17, distance: 195.7
click at [324, 87] on link "OK" at bounding box center [321, 88] width 19 height 9
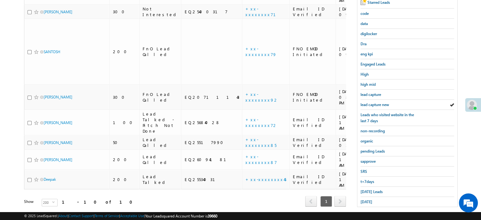
scroll to position [136, 0]
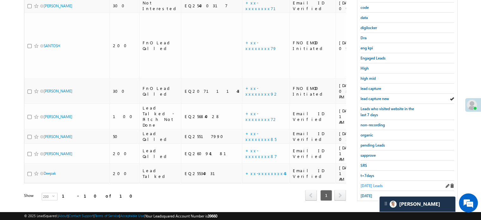
click at [372, 184] on span "[DATE] Leads" at bounding box center [372, 185] width 22 height 5
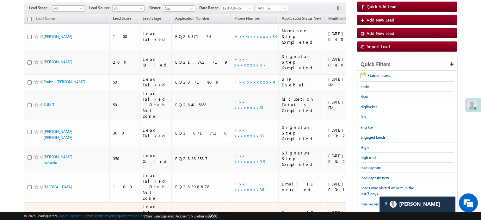
scroll to position [56, 0]
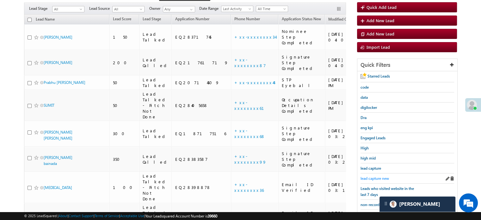
click at [374, 177] on span "lead capture new" at bounding box center [375, 178] width 28 height 5
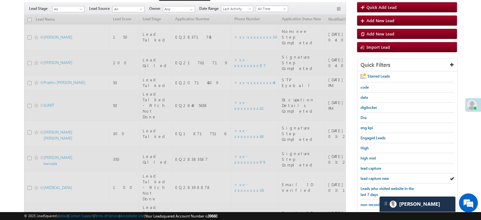
scroll to position [0, 0]
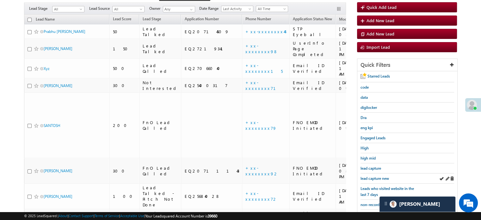
click at [367, 173] on div "lead capture new" at bounding box center [408, 178] width 94 height 10
click at [371, 178] on span "lead capture new" at bounding box center [375, 178] width 28 height 5
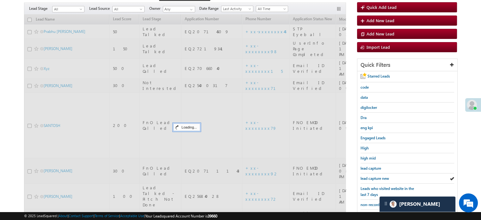
click at [371, 178] on span "lead capture new" at bounding box center [375, 178] width 28 height 5
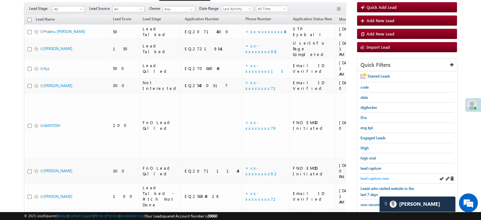
click at [379, 178] on span "lead capture new" at bounding box center [375, 178] width 28 height 5
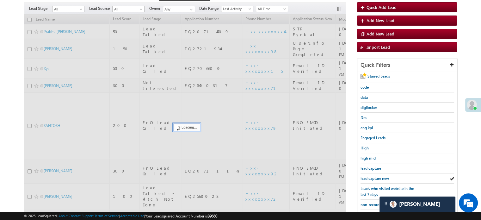
click at [379, 178] on span "lead capture new" at bounding box center [375, 178] width 28 height 5
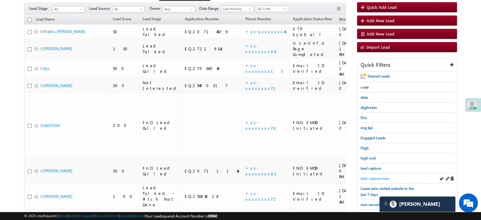
click at [377, 177] on span "lead capture new" at bounding box center [375, 178] width 28 height 5
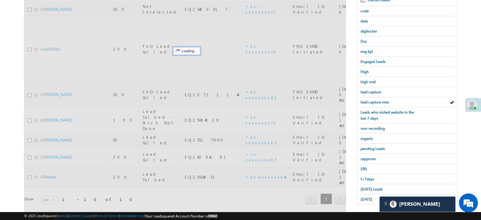
scroll to position [136, 0]
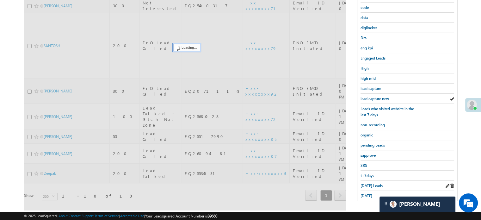
click at [374, 186] on div "Today's Leads" at bounding box center [408, 186] width 94 height 10
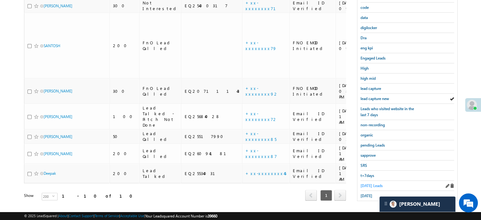
click at [372, 183] on span "Today's Leads" at bounding box center [372, 185] width 22 height 5
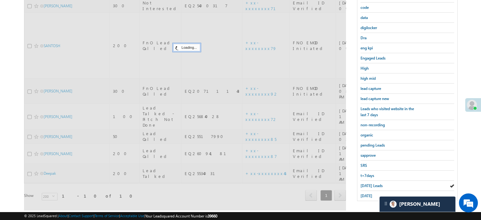
scroll to position [72, 0]
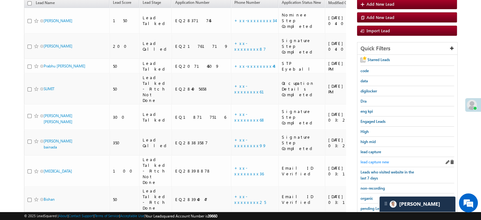
click at [374, 159] on span "lead capture new" at bounding box center [375, 161] width 28 height 5
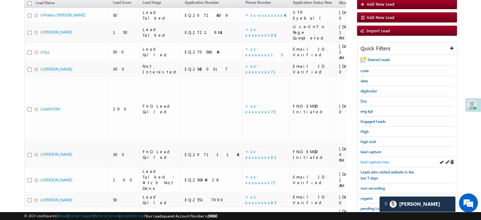
click at [373, 159] on span "lead capture new" at bounding box center [375, 161] width 28 height 5
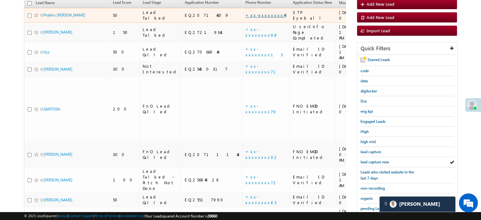
click at [245, 12] on link "+xx-xxxxxxxx44" at bounding box center [265, 14] width 40 height 5
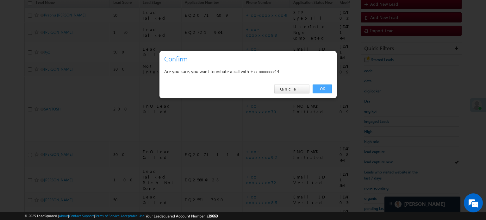
click at [320, 87] on link "OK" at bounding box center [321, 88] width 19 height 9
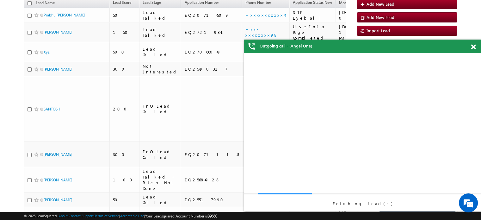
scroll to position [0, 0]
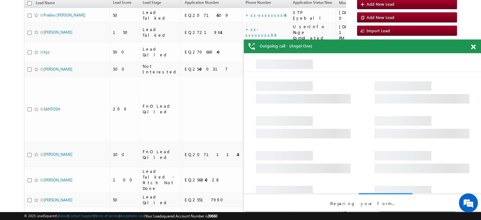
click at [473, 46] on span at bounding box center [473, 46] width 5 height 5
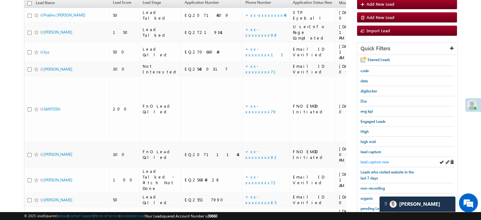
click at [375, 160] on span "lead capture new" at bounding box center [375, 161] width 28 height 5
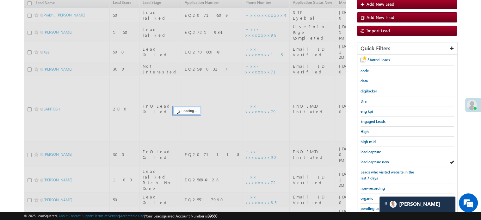
click at [375, 160] on span "lead capture new" at bounding box center [375, 161] width 28 height 5
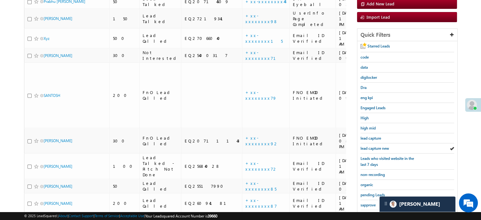
scroll to position [136, 0]
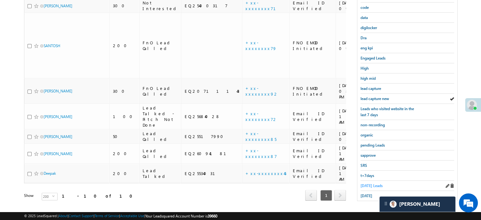
click at [364, 184] on span "[DATE] Leads" at bounding box center [372, 185] width 22 height 5
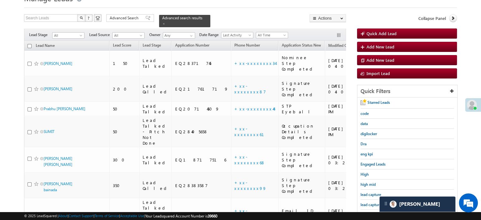
scroll to position [41, 0]
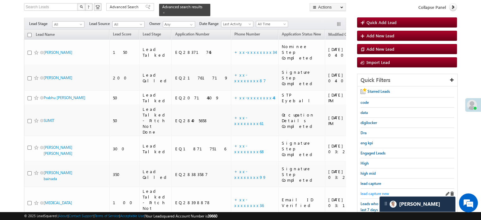
click at [373, 191] on span "lead capture new" at bounding box center [375, 193] width 28 height 5
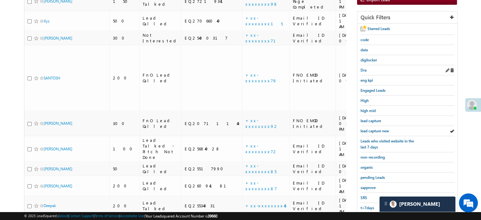
scroll to position [104, 0]
click at [374, 125] on div "lead capture new" at bounding box center [408, 130] width 94 height 10
click at [377, 125] on div "lead capture new" at bounding box center [408, 130] width 94 height 10
click at [377, 128] on span "lead capture new" at bounding box center [375, 130] width 28 height 5
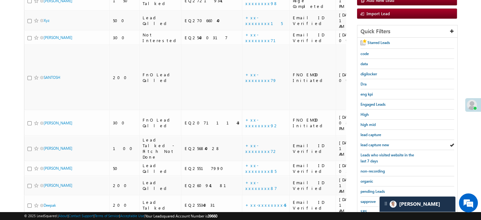
scroll to position [136, 0]
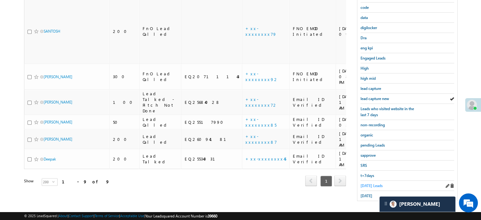
click at [367, 183] on span "[DATE] Leads" at bounding box center [372, 185] width 22 height 5
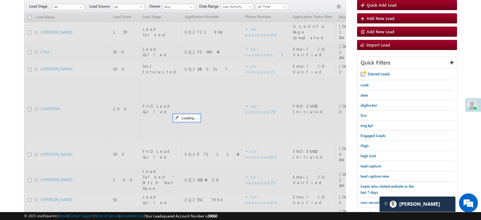
scroll to position [41, 0]
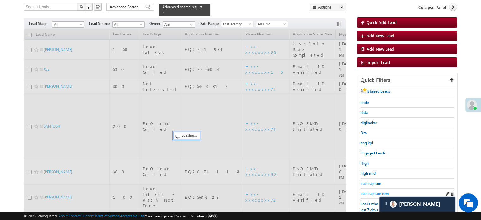
click at [366, 193] on span "lead capture new" at bounding box center [375, 193] width 28 height 5
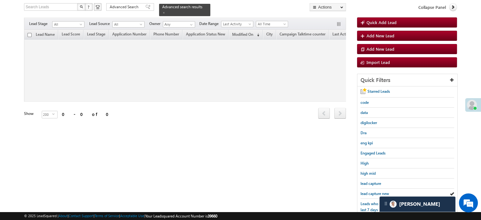
scroll to position [0, 299]
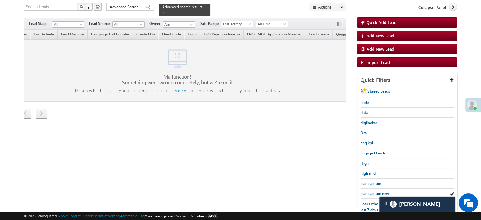
click at [223, 129] on div "Tags × Select at-least one lead to tag... × Close Lead Name Lead Score" at bounding box center [185, 83] width 322 height 107
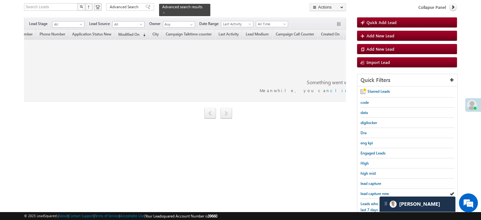
scroll to position [0, 0]
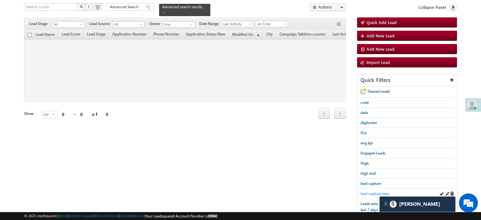
click at [372, 192] on span "lead capture new" at bounding box center [375, 193] width 28 height 5
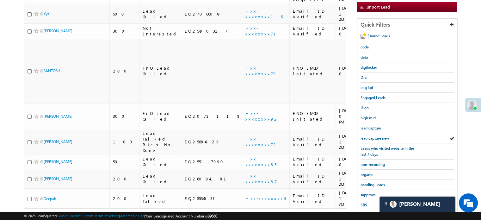
scroll to position [136, 0]
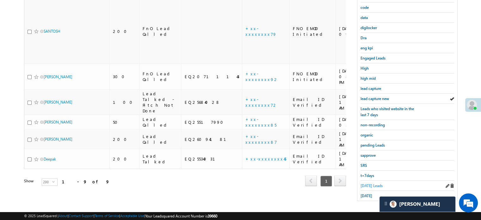
click at [373, 184] on span "Today's Leads" at bounding box center [372, 185] width 22 height 5
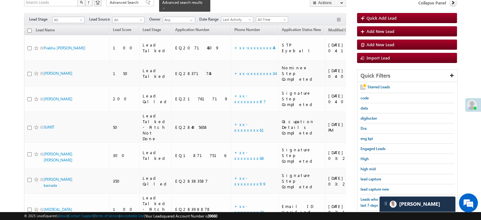
scroll to position [41, 0]
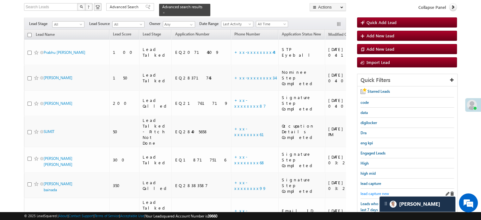
click at [369, 194] on span "lead capture new" at bounding box center [375, 193] width 28 height 5
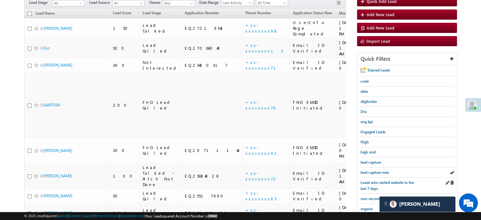
scroll to position [63, 0]
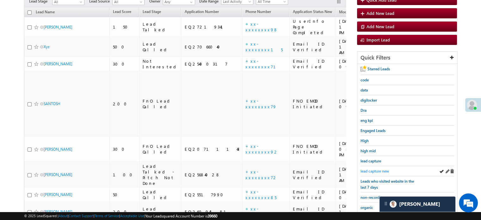
click at [376, 169] on span "lead capture new" at bounding box center [375, 171] width 28 height 5
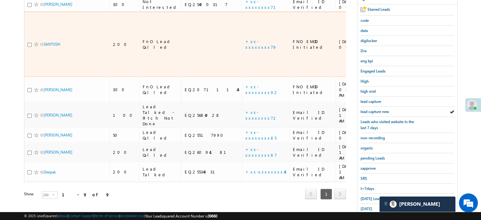
scroll to position [127, 0]
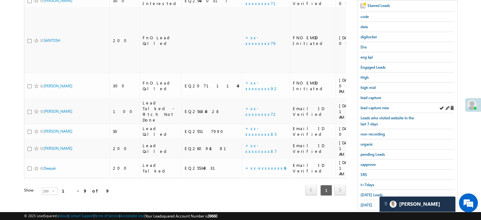
click at [380, 103] on div "lead capture new" at bounding box center [408, 108] width 94 height 10
click at [376, 105] on span "lead capture new" at bounding box center [375, 107] width 28 height 5
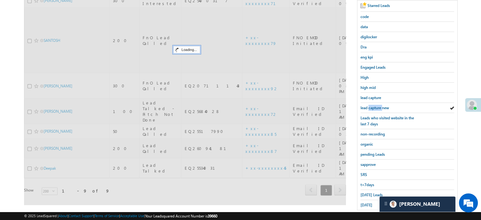
click at [376, 105] on span "lead capture new" at bounding box center [375, 107] width 28 height 5
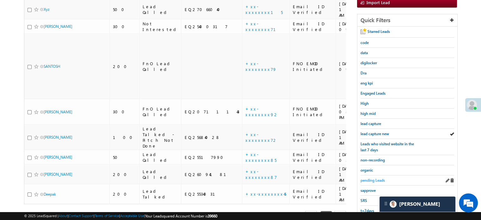
scroll to position [136, 0]
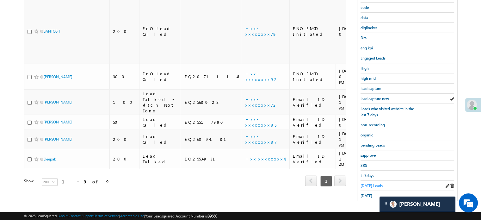
click at [366, 183] on span "Today's Leads" at bounding box center [372, 185] width 22 height 5
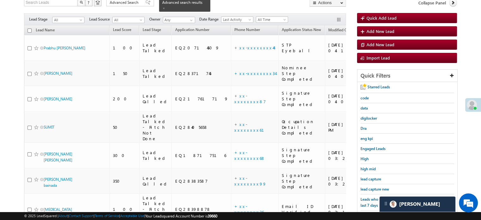
scroll to position [72, 0]
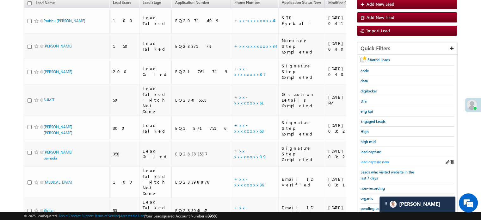
click at [362, 159] on span "lead capture new" at bounding box center [375, 161] width 28 height 5
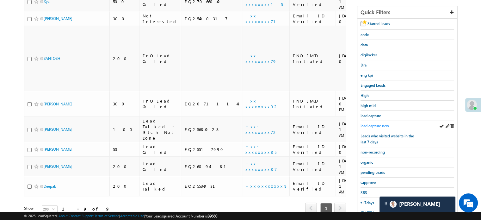
scroll to position [136, 0]
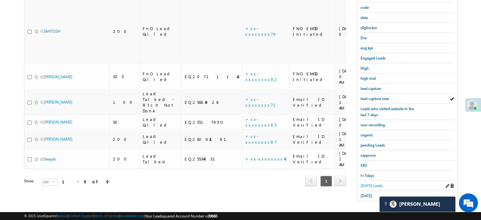
click at [362, 183] on span "Today's Leads" at bounding box center [372, 185] width 22 height 5
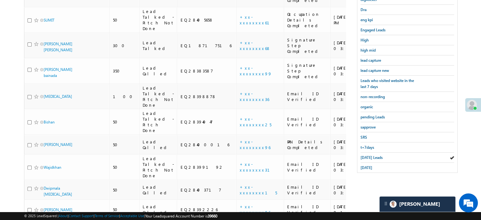
scroll to position [76, 0]
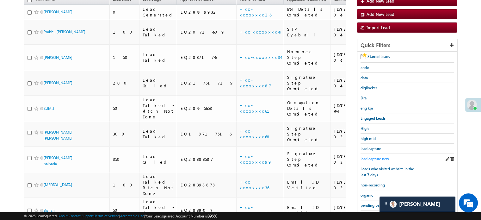
click at [374, 159] on span "lead capture new" at bounding box center [375, 158] width 28 height 5
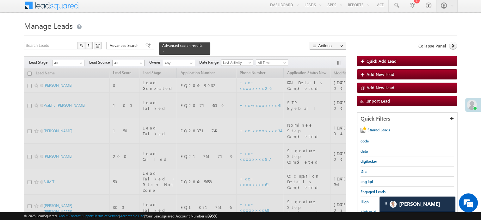
scroll to position [0, 0]
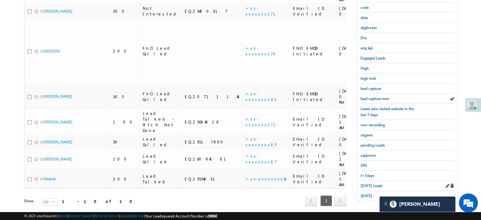
click at [366, 186] on div "[DATE] Leads" at bounding box center [408, 186] width 94 height 10
click at [374, 183] on span "[DATE] Leads" at bounding box center [372, 185] width 22 height 5
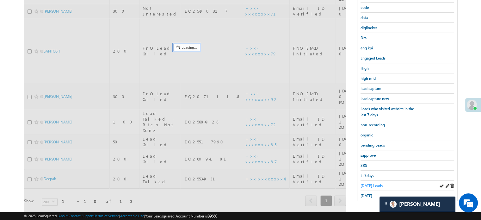
scroll to position [41, 0]
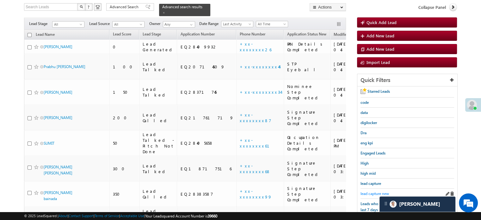
click at [372, 191] on span "lead capture new" at bounding box center [375, 193] width 28 height 5
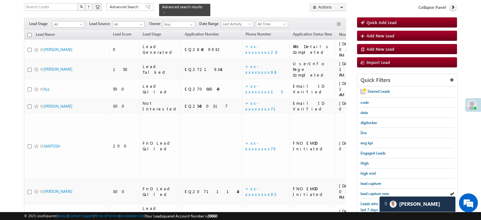
click at [372, 191] on span "lead capture new" at bounding box center [375, 193] width 28 height 5
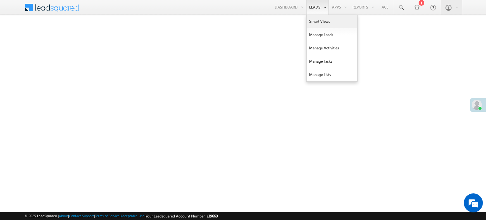
click at [317, 22] on link "Smart Views" at bounding box center [331, 21] width 51 height 13
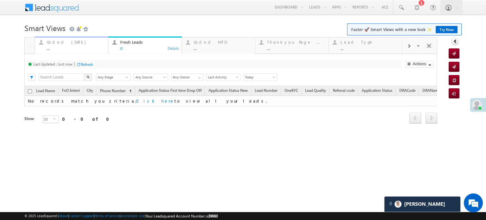
click at [77, 45] on div "Coded Today ..." at bounding box center [76, 44] width 58 height 12
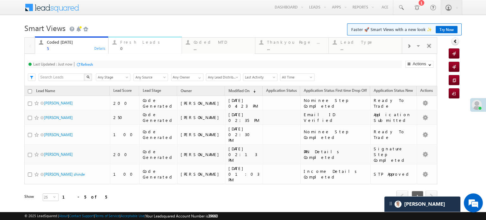
click at [128, 46] on div "0" at bounding box center [149, 48] width 58 height 5
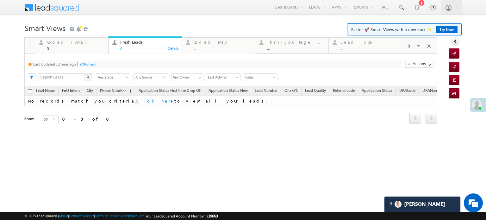
click at [88, 64] on div "Refresh" at bounding box center [90, 64] width 12 height 5
click at [61, 41] on div "Coded Today" at bounding box center [76, 42] width 58 height 5
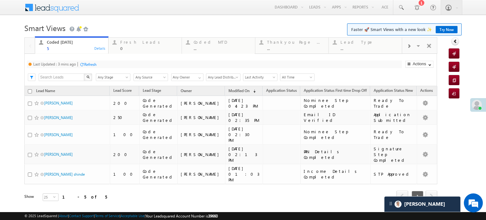
click at [90, 67] on div "Refresh" at bounding box center [90, 64] width 12 height 5
click at [124, 44] on div "Fresh Leads" at bounding box center [149, 42] width 58 height 5
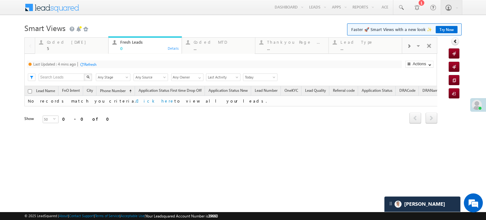
click at [82, 66] on div at bounding box center [81, 64] width 5 height 5
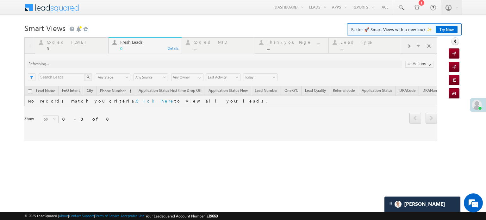
click at [89, 65] on div at bounding box center [230, 89] width 413 height 104
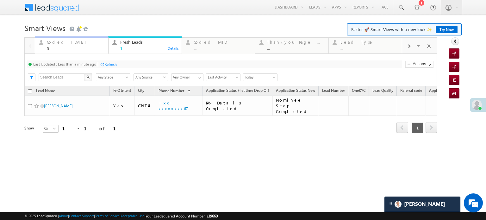
click at [79, 42] on div "Coded Today" at bounding box center [76, 42] width 58 height 5
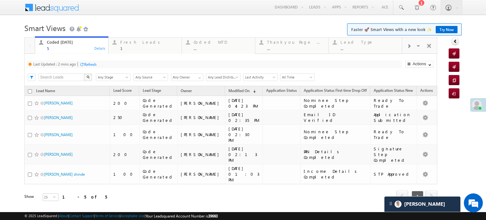
click at [98, 66] on div "Last Updated : 2 mins ago Refresh Refreshing..." at bounding box center [214, 64] width 375 height 8
click at [94, 64] on div "Refresh" at bounding box center [90, 64] width 12 height 5
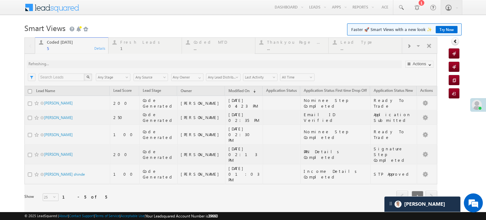
scroll to position [3181, 0]
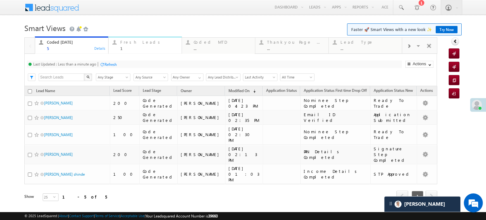
click at [126, 46] on div "1" at bounding box center [149, 48] width 58 height 5
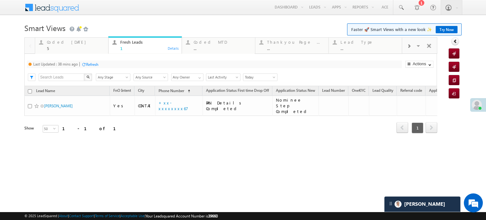
click at [92, 64] on div "Refresh" at bounding box center [92, 64] width 12 height 5
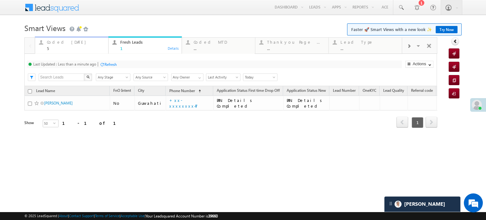
click at [69, 42] on div "Coded Today" at bounding box center [76, 42] width 58 height 5
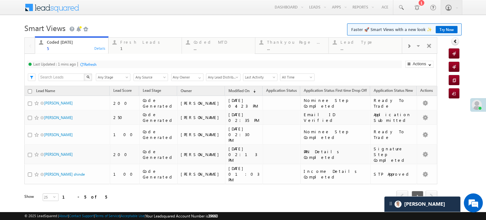
click at [90, 64] on div "Refresh" at bounding box center [90, 64] width 12 height 5
click at [128, 40] on div "Fresh Leads" at bounding box center [149, 42] width 58 height 5
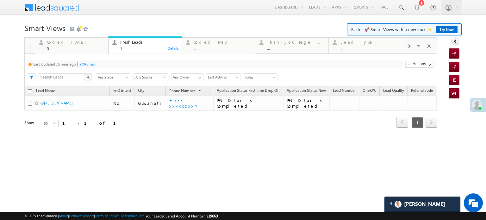
click at [86, 65] on div "Refresh" at bounding box center [90, 64] width 12 height 5
click at [108, 69] on div "Last Updated : Less than a minute ago Refresh Refreshing... Search X Lead Stage…" at bounding box center [230, 70] width 412 height 32
click at [108, 65] on div "Refresh" at bounding box center [110, 64] width 12 height 5
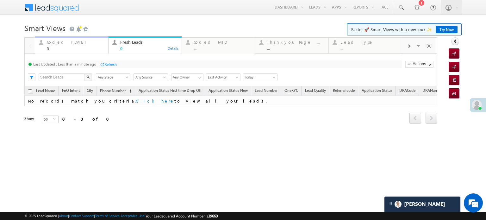
click at [59, 43] on div "Coded Today" at bounding box center [76, 42] width 58 height 5
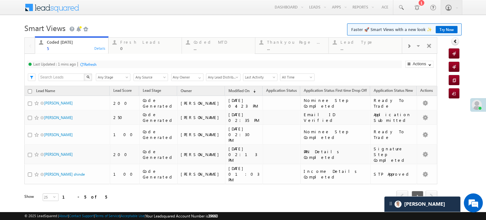
click at [89, 67] on div "Refresh" at bounding box center [87, 64] width 17 height 6
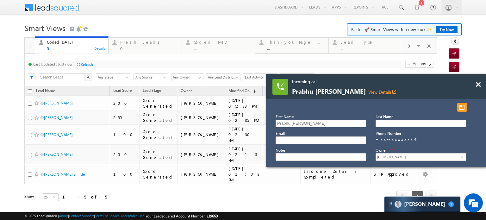
scroll to position [3256, 0]
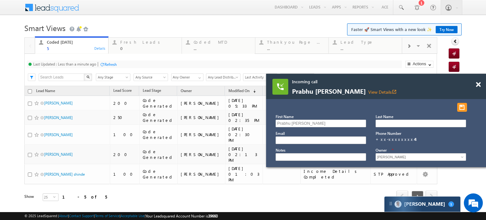
click at [437, 203] on div "Carter 1" at bounding box center [422, 203] width 76 height 15
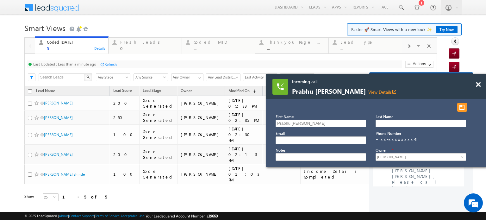
scroll to position [2691, 0]
click at [479, 84] on span at bounding box center [478, 84] width 5 height 5
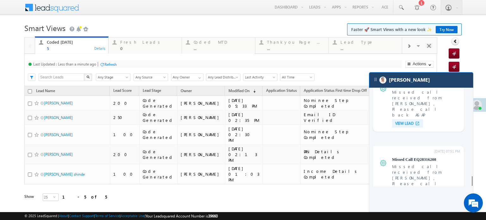
click at [428, 78] on div "[PERSON_NAME]" at bounding box center [421, 79] width 104 height 15
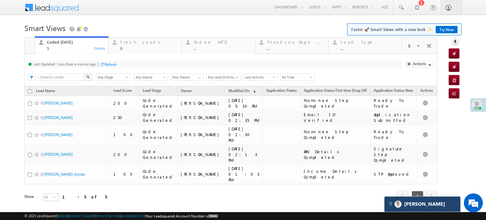
scroll to position [2727, 0]
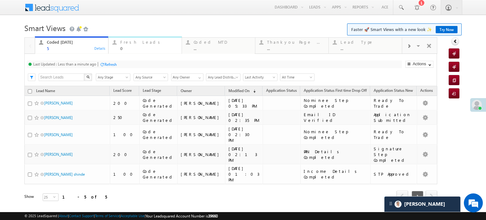
click at [116, 45] on div at bounding box center [114, 42] width 8 height 8
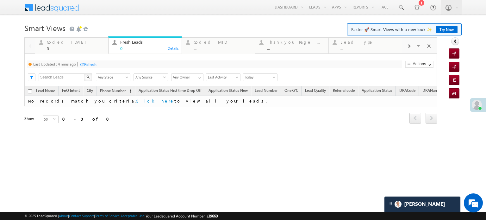
click at [96, 62] on div "Refresh" at bounding box center [90, 64] width 12 height 5
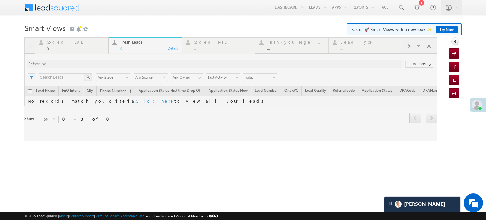
click at [96, 62] on div at bounding box center [230, 89] width 413 height 104
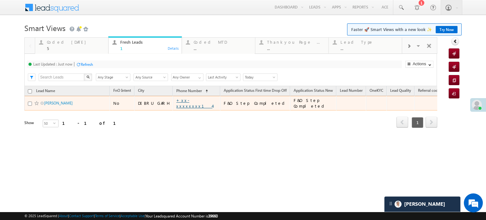
click at [178, 101] on link "+xx-xxxxxxxx14" at bounding box center [194, 102] width 36 height 11
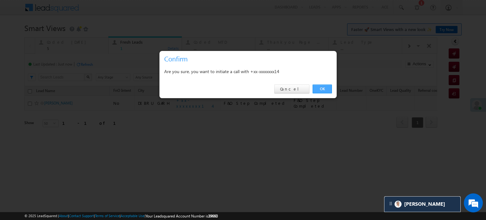
click at [316, 86] on link "OK" at bounding box center [321, 88] width 19 height 9
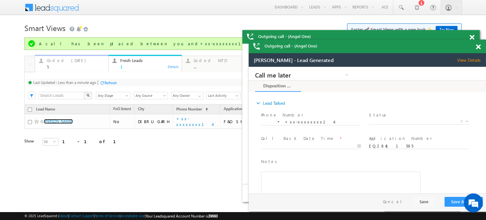
scroll to position [0, 0]
drag, startPoint x: 56, startPoint y: 64, endPoint x: 105, endPoint y: 83, distance: 52.7
click at [56, 64] on div "5" at bounding box center [76, 66] width 58 height 5
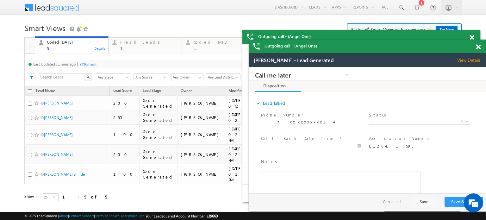
click at [95, 62] on div "Refresh" at bounding box center [90, 64] width 12 height 5
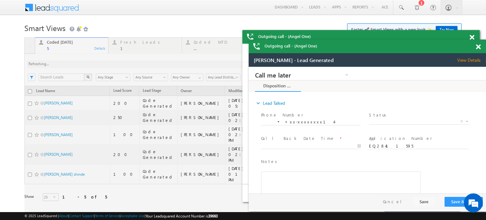
click at [95, 62] on div at bounding box center [230, 128] width 413 height 182
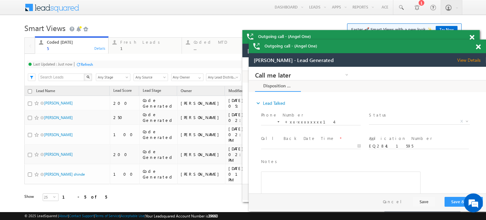
click at [479, 48] on span at bounding box center [478, 46] width 5 height 5
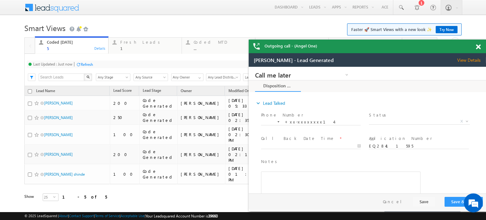
click at [479, 48] on span at bounding box center [478, 46] width 5 height 5
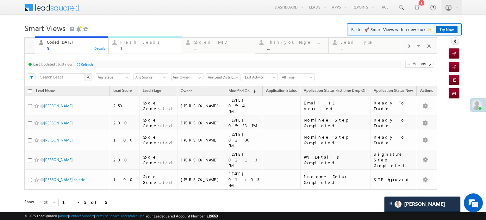
click at [142, 45] on div "Fresh Leads 1" at bounding box center [149, 44] width 58 height 12
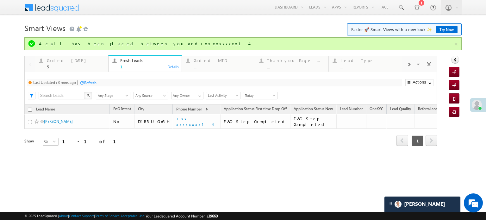
click at [89, 83] on div "Refresh" at bounding box center [90, 82] width 12 height 5
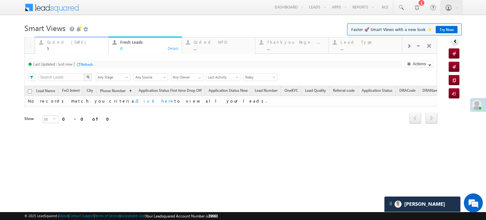
click at [59, 46] on div "5" at bounding box center [76, 48] width 58 height 5
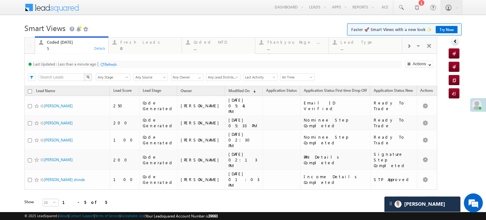
click at [108, 65] on div "Refresh" at bounding box center [110, 64] width 12 height 5
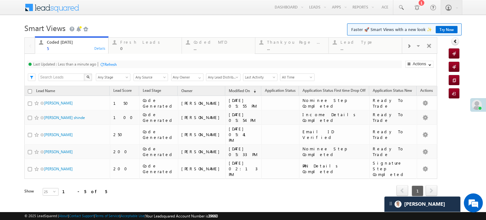
click at [112, 66] on div "Refresh" at bounding box center [110, 64] width 12 height 5
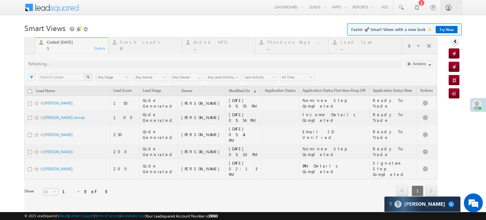
scroll to position [3330, 0]
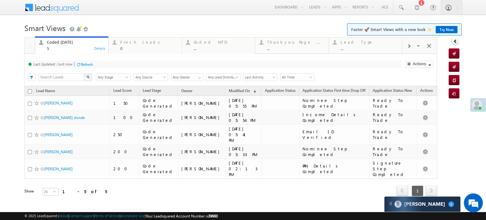
click at [89, 64] on div "Refresh" at bounding box center [87, 64] width 12 height 5
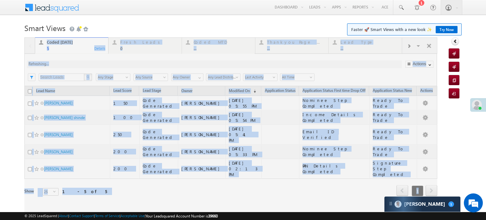
click at [89, 64] on div at bounding box center [230, 125] width 413 height 176
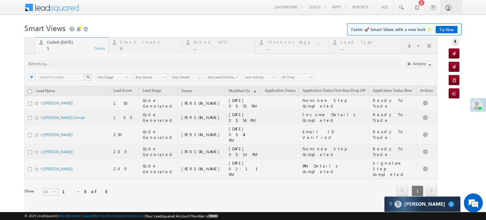
click at [89, 64] on div at bounding box center [230, 125] width 413 height 176
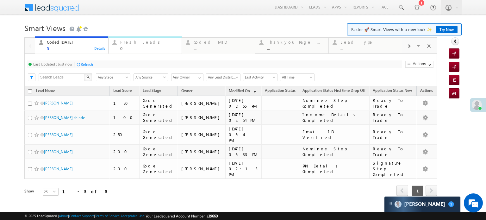
click at [143, 44] on div "Fresh Leads" at bounding box center [149, 42] width 58 height 5
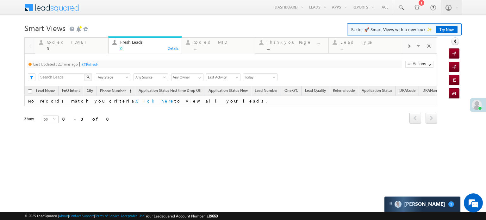
click at [91, 69] on div "Last Updated : 21 mins ago Refresh Refreshing... Search X Lead Stage Any Stage …" at bounding box center [230, 70] width 412 height 32
click at [91, 67] on div "Refresh" at bounding box center [89, 64] width 17 height 6
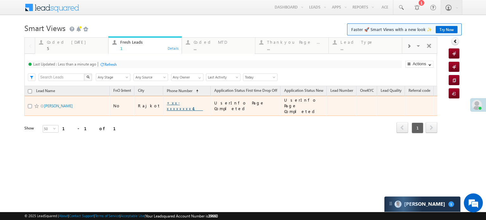
click at [167, 103] on link "+xx-xxxxxxxx41" at bounding box center [185, 105] width 36 height 11
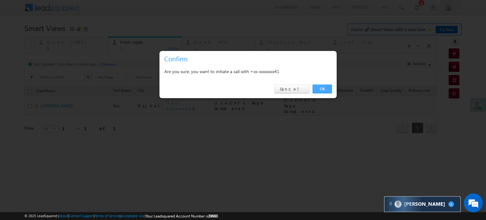
click at [321, 86] on link "OK" at bounding box center [321, 88] width 19 height 9
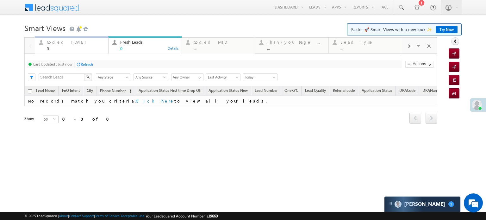
click at [60, 46] on div "5" at bounding box center [76, 48] width 58 height 5
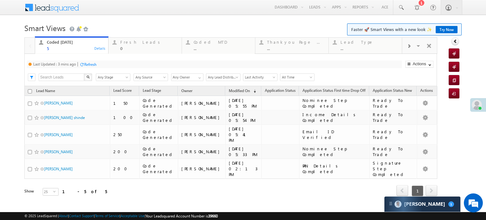
click at [96, 64] on div "Refresh" at bounding box center [90, 64] width 12 height 5
click at [143, 43] on div "Fresh Leads" at bounding box center [149, 42] width 58 height 5
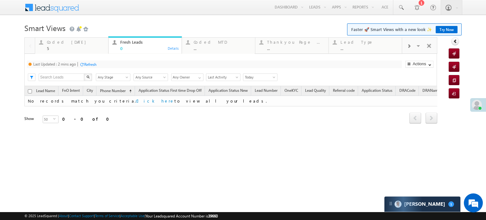
click at [85, 60] on div "Last Updated : 2 mins ago Refresh Refreshing..." at bounding box center [214, 64] width 375 height 8
click at [86, 61] on div "Refresh" at bounding box center [87, 64] width 17 height 6
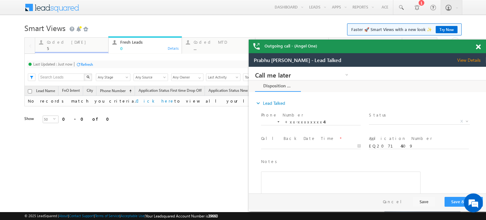
scroll to position [0, 0]
click at [67, 44] on div "Coded Today" at bounding box center [76, 42] width 58 height 5
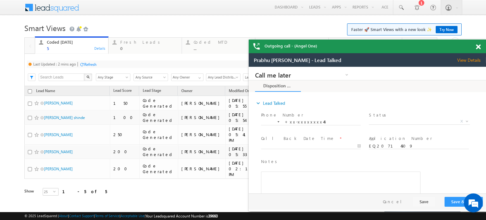
click at [90, 65] on div "Refresh" at bounding box center [90, 64] width 12 height 5
click at [479, 43] on div at bounding box center [481, 46] width 9 height 12
click at [478, 47] on span at bounding box center [478, 46] width 5 height 5
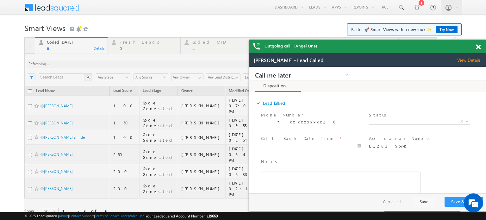
click at [477, 48] on span at bounding box center [478, 46] width 5 height 5
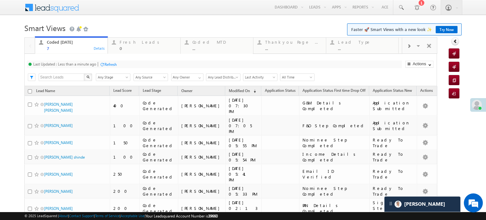
click at [110, 62] on div "Refresh" at bounding box center [110, 64] width 12 height 5
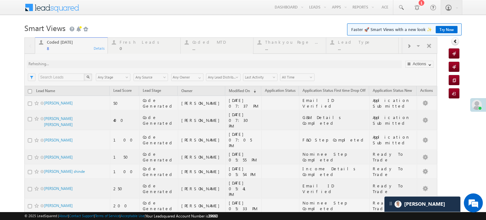
click at [109, 63] on div at bounding box center [230, 152] width 413 height 230
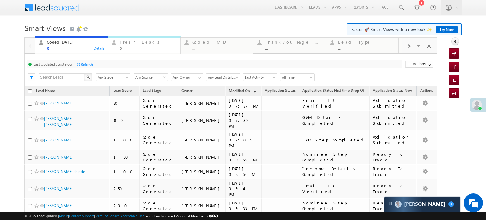
click at [128, 43] on div "Fresh Leads" at bounding box center [148, 42] width 57 height 5
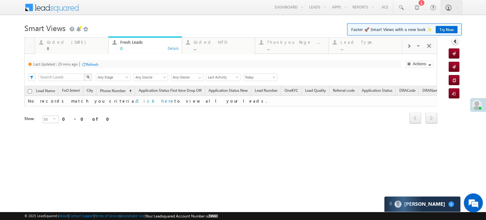
click at [93, 66] on div "Refresh" at bounding box center [92, 64] width 12 height 5
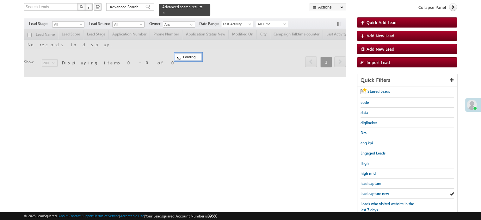
scroll to position [41, 0]
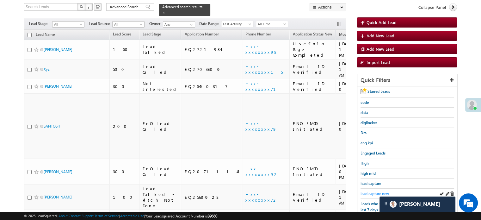
click at [375, 193] on span "lead capture new" at bounding box center [375, 193] width 28 height 5
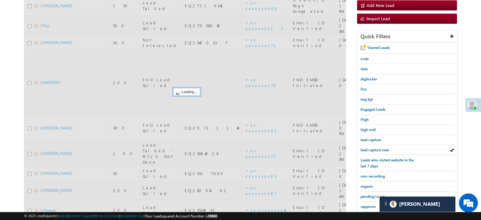
scroll to position [136, 0]
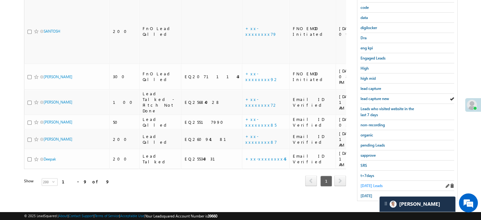
click at [369, 183] on span "[DATE] Leads" at bounding box center [372, 185] width 22 height 5
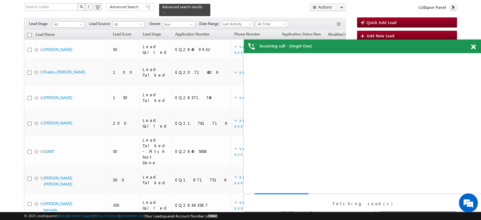
scroll to position [0, 0]
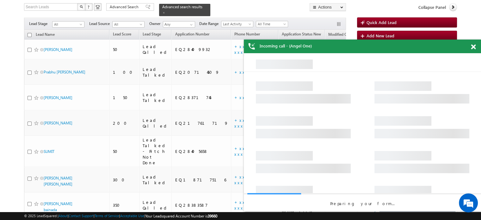
drag, startPoint x: 474, startPoint y: 46, endPoint x: 209, endPoint y: 19, distance: 265.8
click at [474, 46] on span at bounding box center [473, 46] width 5 height 5
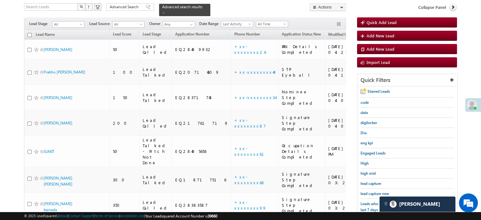
scroll to position [104, 0]
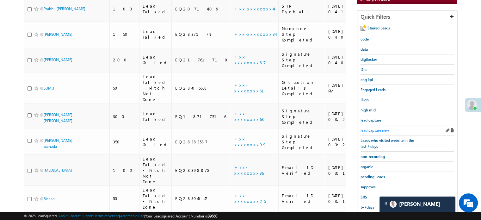
click at [377, 128] on span "lead capture new" at bounding box center [375, 130] width 28 height 5
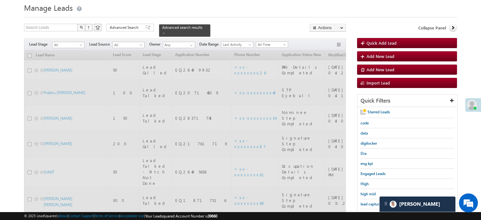
scroll to position [9, 0]
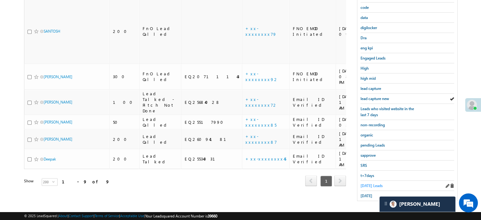
click at [372, 182] on link "[DATE] Leads" at bounding box center [372, 185] width 22 height 6
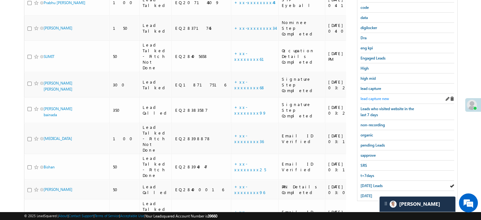
scroll to position [72, 0]
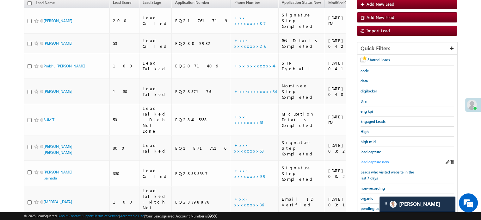
click at [377, 159] on span "lead capture new" at bounding box center [375, 161] width 28 height 5
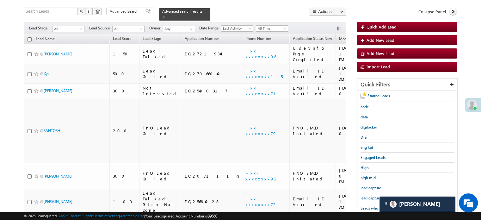
scroll to position [63, 0]
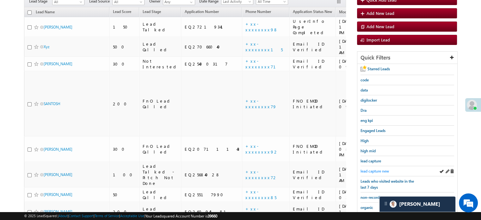
click at [375, 169] on span "lead capture new" at bounding box center [375, 171] width 28 height 5
click at [371, 169] on span "lead capture new" at bounding box center [375, 171] width 28 height 5
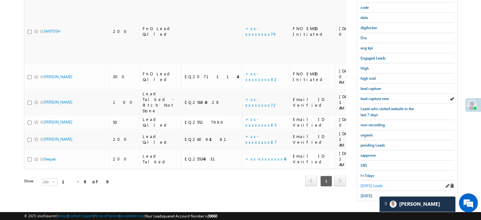
click at [370, 184] on span "[DATE] Leads" at bounding box center [372, 185] width 22 height 5
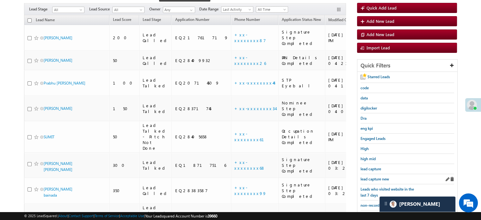
scroll to position [41, 0]
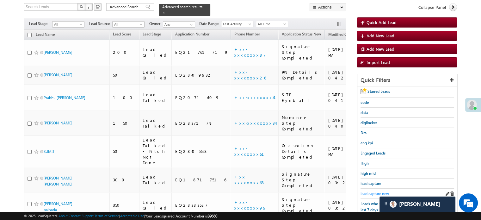
click at [370, 191] on span "lead capture new" at bounding box center [375, 193] width 28 height 5
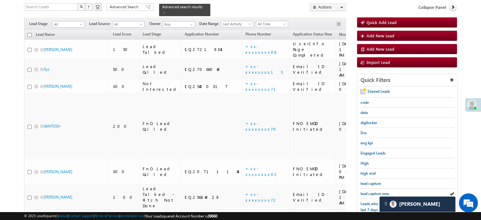
click at [377, 194] on span "lead capture new" at bounding box center [375, 193] width 28 height 5
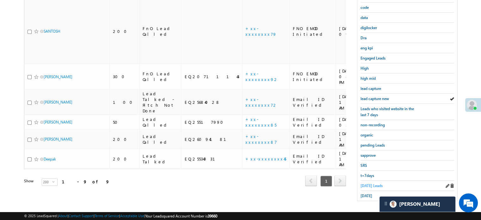
click at [367, 183] on span "[DATE] Leads" at bounding box center [372, 185] width 22 height 5
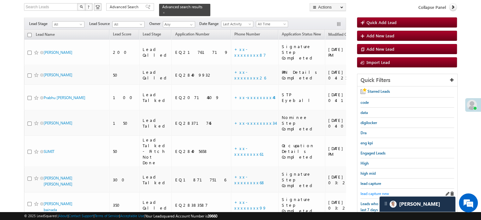
click at [372, 191] on span "lead capture new" at bounding box center [375, 193] width 28 height 5
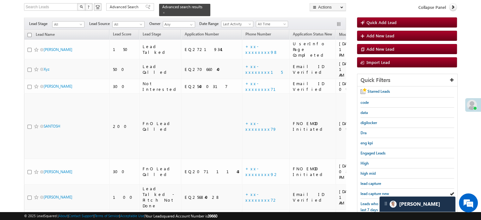
click at [368, 191] on span "lead capture new" at bounding box center [375, 193] width 28 height 5
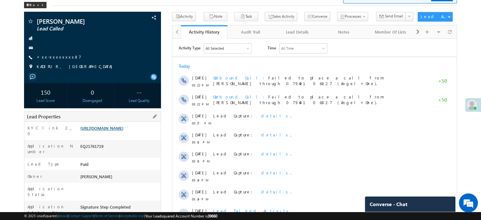
click at [123, 131] on link "[URL][DOMAIN_NAME]" at bounding box center [101, 127] width 43 height 5
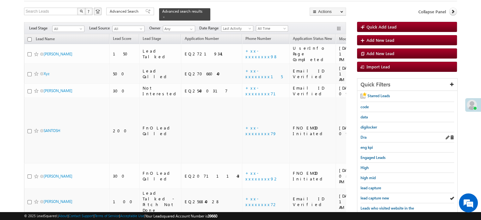
scroll to position [63, 0]
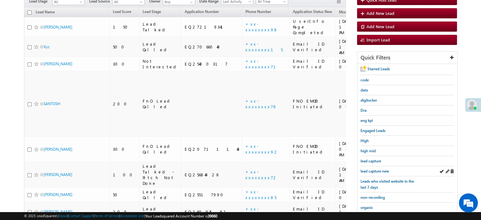
click at [374, 166] on div "lead capture new" at bounding box center [408, 171] width 94 height 10
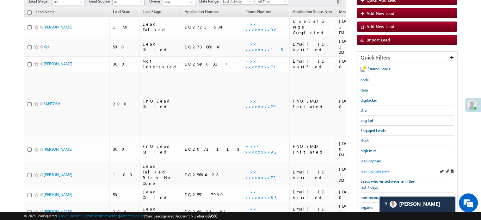
click at [376, 169] on span "lead capture new" at bounding box center [375, 171] width 28 height 5
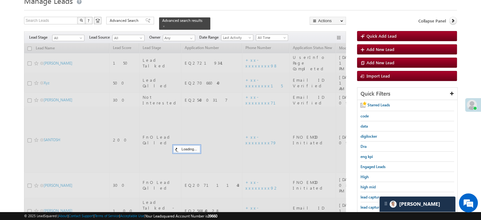
scroll to position [0, 0]
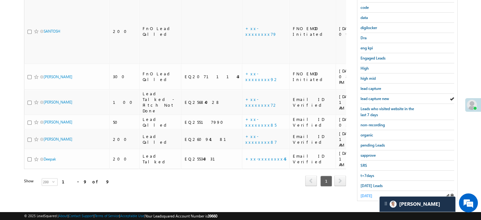
click at [370, 193] on span "[DATE]" at bounding box center [367, 195] width 12 height 5
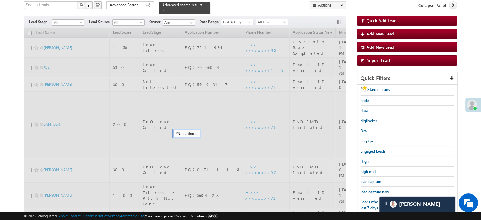
scroll to position [41, 0]
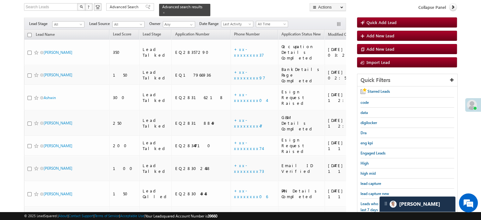
click at [370, 192] on span "lead capture new" at bounding box center [375, 193] width 28 height 5
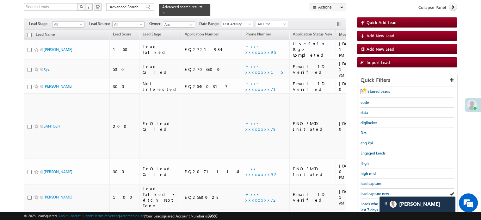
click at [370, 192] on span "lead capture new" at bounding box center [375, 193] width 28 height 5
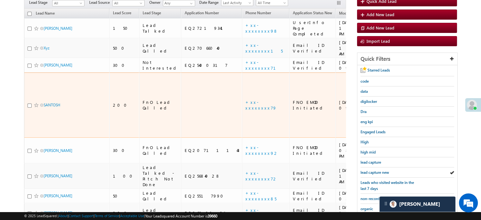
scroll to position [72, 0]
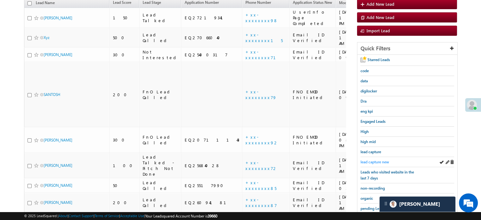
click at [368, 159] on span "lead capture new" at bounding box center [375, 161] width 28 height 5
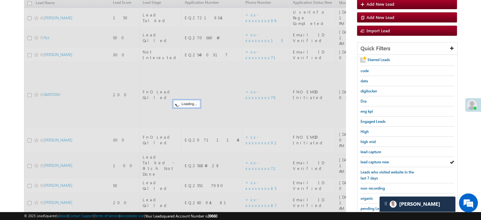
click at [371, 161] on span "lead capture new" at bounding box center [375, 161] width 28 height 5
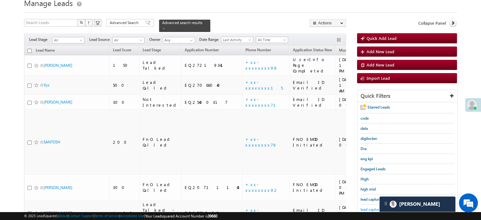
scroll to position [0, 0]
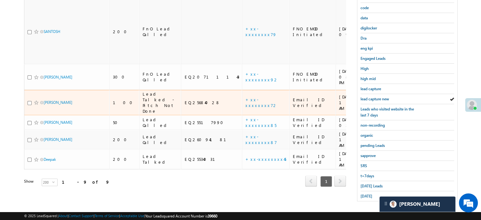
scroll to position [136, 0]
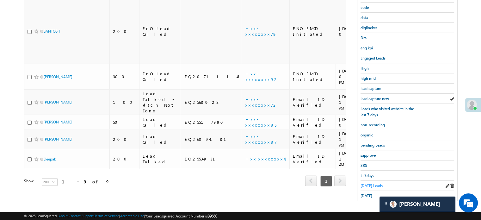
click at [370, 183] on span "[DATE] Leads" at bounding box center [372, 185] width 22 height 5
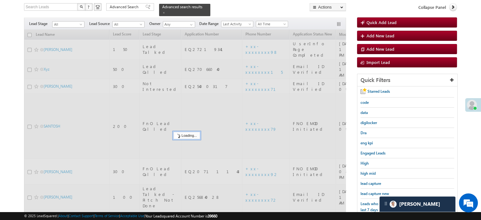
scroll to position [0, 0]
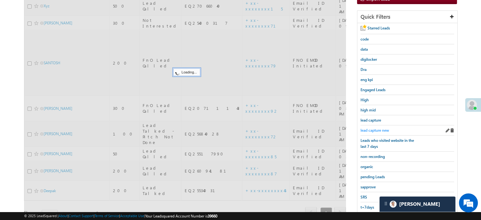
click at [371, 129] on span "lead capture new" at bounding box center [375, 130] width 28 height 5
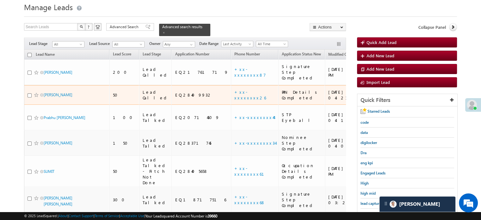
scroll to position [41, 0]
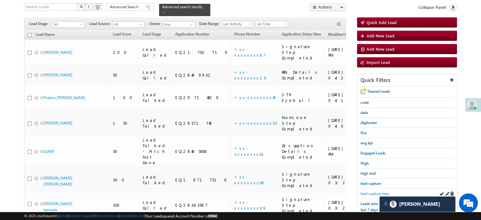
click at [373, 191] on span "lead capture new" at bounding box center [375, 193] width 28 height 5
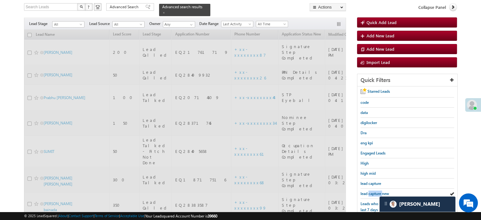
click at [373, 191] on span "lead capture new" at bounding box center [375, 193] width 28 height 5
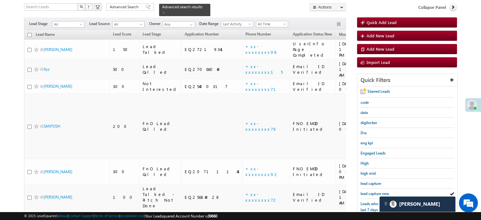
click at [373, 191] on span "lead capture new" at bounding box center [375, 193] width 28 height 5
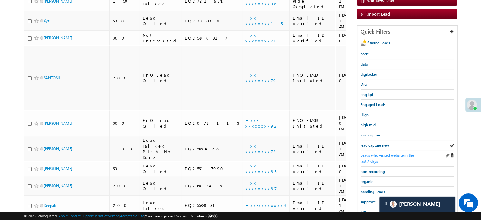
scroll to position [104, 0]
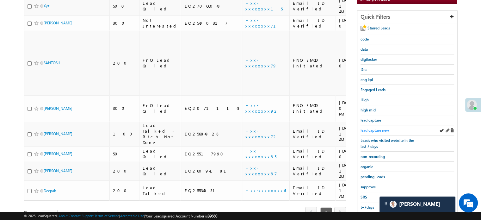
click at [377, 128] on span "lead capture new" at bounding box center [375, 130] width 28 height 5
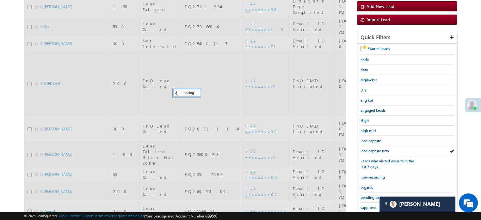
scroll to position [72, 0]
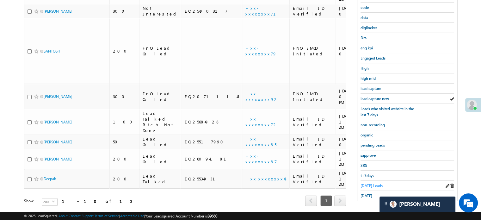
click at [371, 184] on span "[DATE] Leads" at bounding box center [372, 185] width 22 height 5
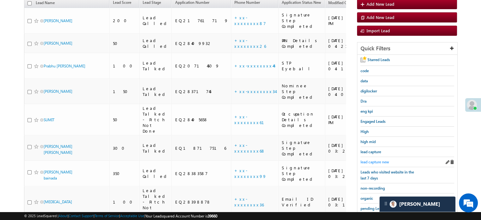
click at [377, 160] on span "lead capture new" at bounding box center [375, 161] width 28 height 5
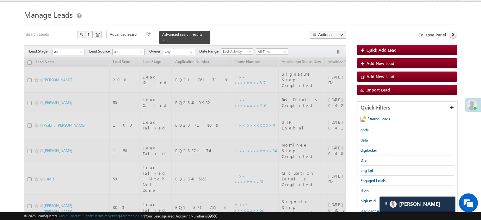
scroll to position [9, 0]
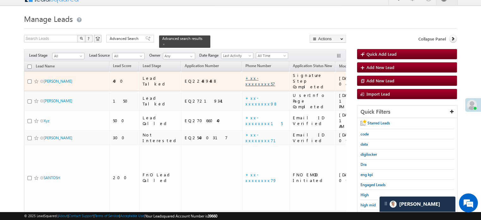
click at [245, 75] on link "+xx-xxxxxxxx57" at bounding box center [260, 80] width 30 height 11
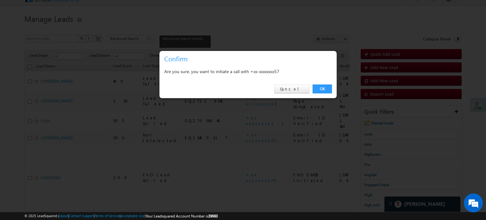
click at [328, 79] on div "Are you sure, you want to initiate a call with +xx-xxxxxxxx57" at bounding box center [247, 72] width 177 height 16
click at [327, 81] on div "OK Cancel" at bounding box center [247, 89] width 177 height 18
click at [323, 88] on link "OK" at bounding box center [321, 88] width 19 height 9
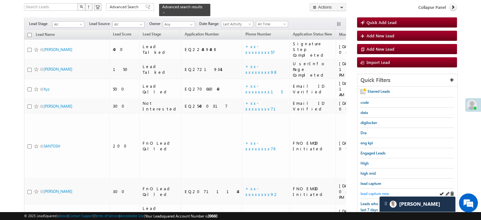
click at [374, 191] on span "lead capture new" at bounding box center [375, 193] width 28 height 5
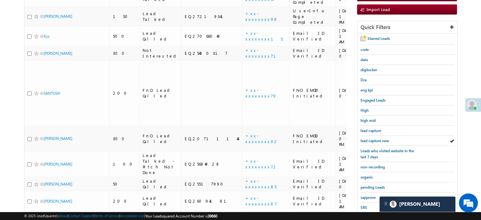
scroll to position [95, 0]
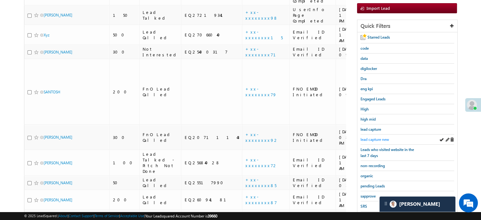
click at [376, 137] on span "lead capture new" at bounding box center [375, 139] width 28 height 5
click at [380, 140] on span "lead capture new" at bounding box center [375, 139] width 28 height 5
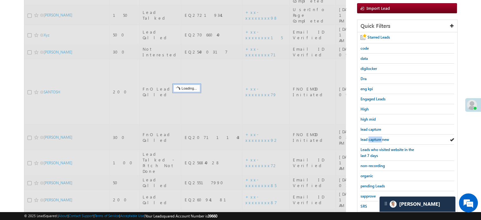
click at [380, 140] on span "lead capture new" at bounding box center [375, 139] width 28 height 5
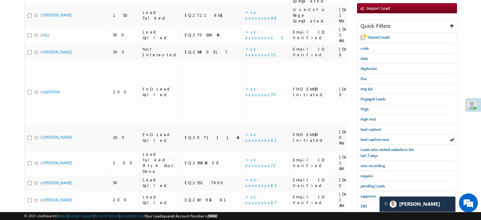
click at [380, 140] on span "lead capture new" at bounding box center [375, 139] width 28 height 5
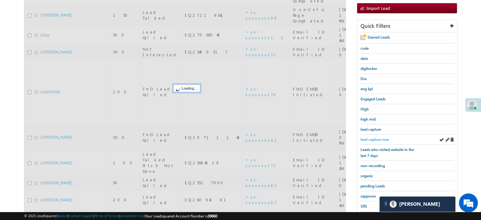
click at [376, 139] on span "lead capture new" at bounding box center [375, 139] width 28 height 5
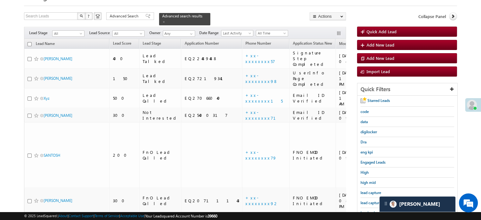
scroll to position [127, 0]
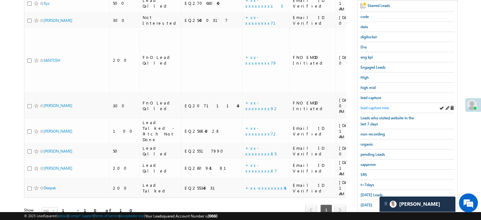
click at [371, 108] on span "lead capture new" at bounding box center [375, 107] width 28 height 5
click at [373, 106] on span "lead capture new" at bounding box center [375, 107] width 28 height 5
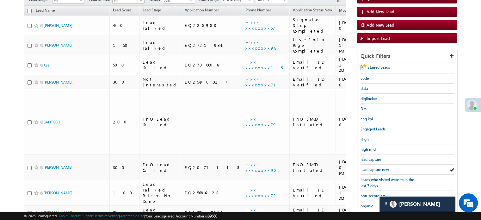
scroll to position [63, 0]
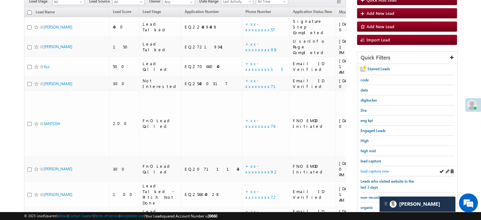
click at [376, 170] on span "lead capture new" at bounding box center [375, 171] width 28 height 5
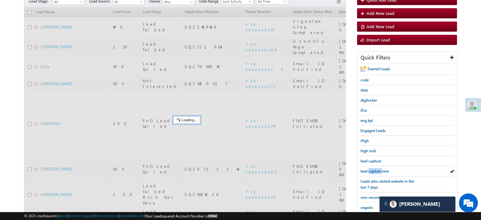
click at [376, 170] on span "lead capture new" at bounding box center [375, 171] width 28 height 5
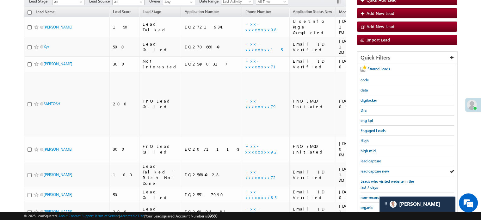
click at [376, 170] on span "lead capture new" at bounding box center [375, 171] width 28 height 5
click at [366, 169] on span "lead capture new" at bounding box center [375, 171] width 28 height 5
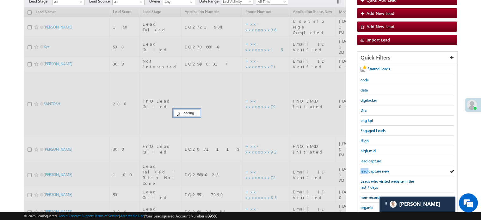
click at [366, 169] on span "lead capture new" at bounding box center [375, 171] width 28 height 5
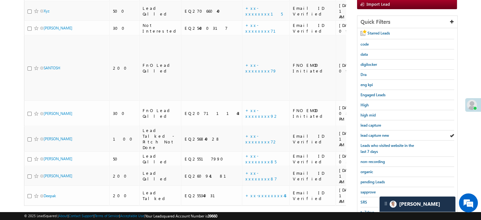
scroll to position [127, 0]
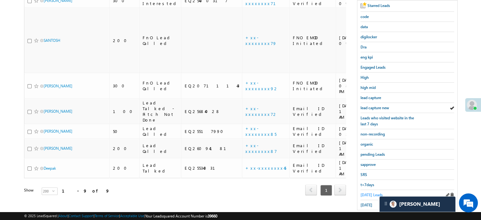
click at [369, 192] on span "[DATE] Leads" at bounding box center [372, 194] width 22 height 5
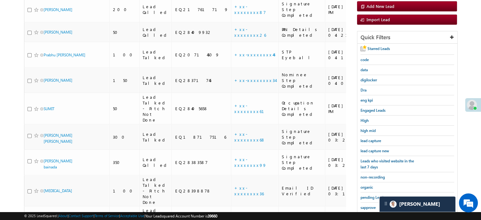
scroll to position [95, 0]
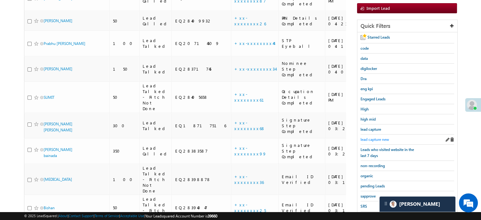
click at [376, 139] on span "lead capture new" at bounding box center [375, 139] width 28 height 5
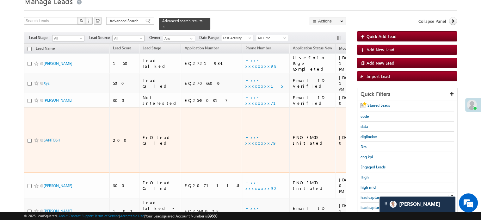
scroll to position [63, 0]
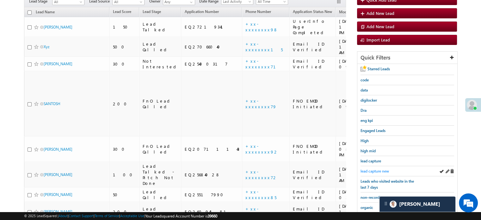
click at [373, 169] on span "lead capture new" at bounding box center [375, 171] width 28 height 5
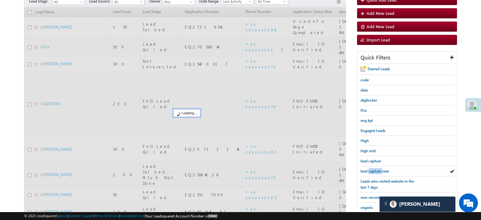
click at [373, 169] on span "lead capture new" at bounding box center [375, 171] width 28 height 5
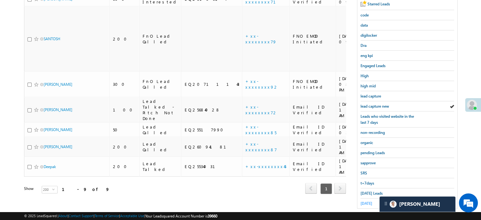
scroll to position [136, 0]
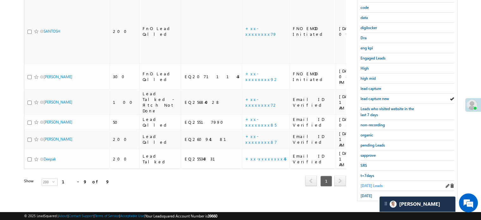
click at [366, 185] on link "[DATE] Leads" at bounding box center [372, 185] width 22 height 6
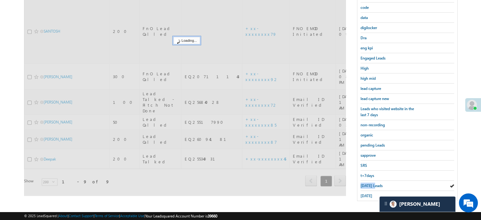
click at [366, 185] on link "[DATE] Leads" at bounding box center [372, 185] width 22 height 6
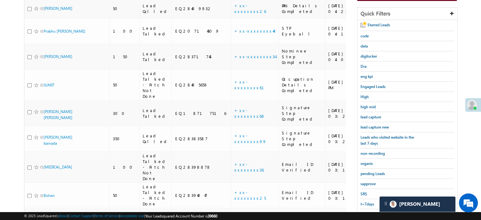
scroll to position [167, 0]
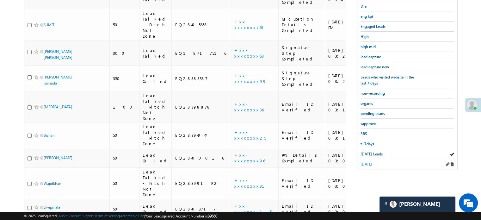
click at [366, 162] on span "[DATE]" at bounding box center [367, 164] width 12 height 5
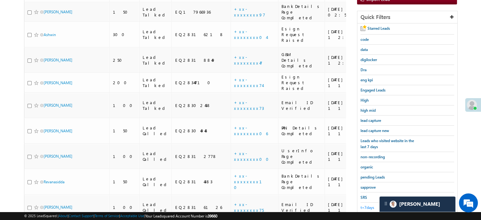
scroll to position [72, 0]
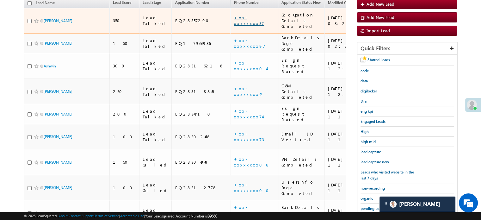
click at [234, 15] on link "+xx-xxxxxxxx37" at bounding box center [249, 20] width 30 height 11
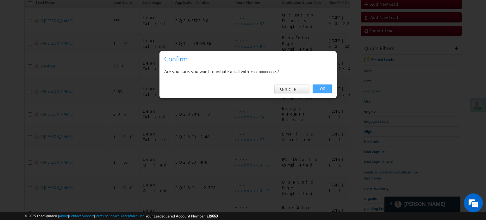
click at [327, 91] on link "OK" at bounding box center [321, 88] width 19 height 9
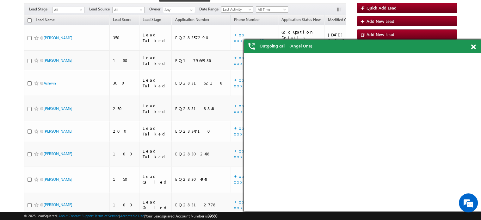
scroll to position [21, 0]
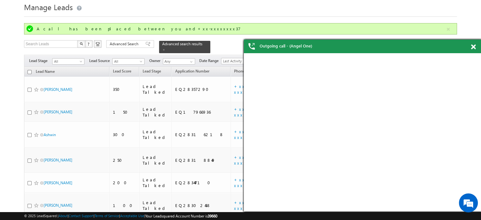
click at [472, 44] on div "Outgoing call - (Angel One)" at bounding box center [362, 47] width 237 height 14
click at [472, 44] on span at bounding box center [473, 46] width 5 height 5
click at [474, 49] on span at bounding box center [473, 46] width 5 height 5
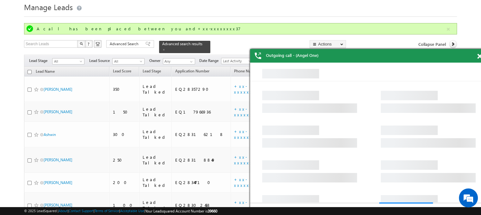
click at [478, 58] on span at bounding box center [479, 56] width 5 height 5
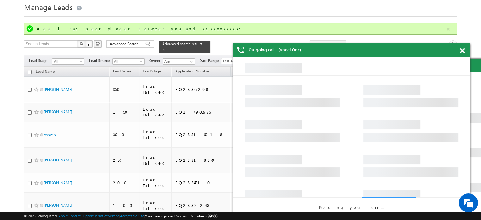
drag, startPoint x: 666, startPoint y: 114, endPoint x: 415, endPoint y: 58, distance: 257.6
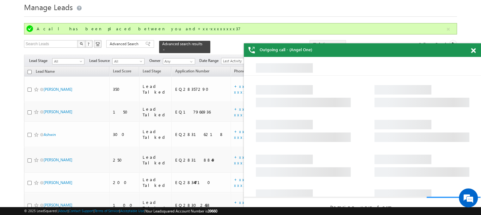
click at [472, 48] on span at bounding box center [473, 50] width 5 height 5
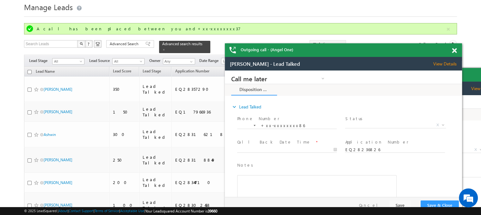
click at [443, 65] on span "View Details" at bounding box center [447, 64] width 29 height 6
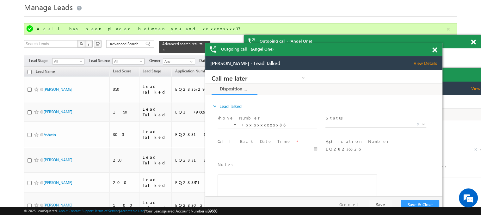
click at [407, 48] on div "Outgoing call - (Angel One)" at bounding box center [323, 50] width 237 height 14
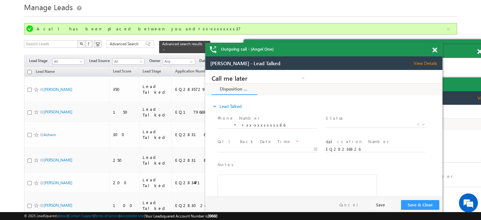
click at [434, 48] on span at bounding box center [434, 49] width 5 height 5
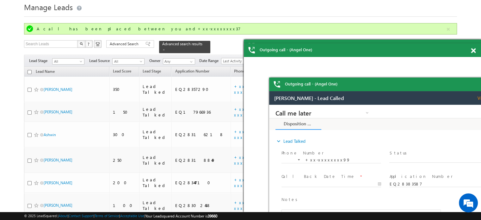
drag, startPoint x: 466, startPoint y: 56, endPoint x: 361, endPoint y: 54, distance: 104.4
click at [361, 54] on div "Outgoing call - (Angel One)" at bounding box center [362, 50] width 237 height 14
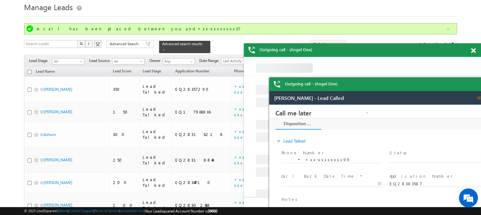
drag, startPoint x: 681, startPoint y: 117, endPoint x: 302, endPoint y: 67, distance: 382.5
click at [472, 50] on span at bounding box center [473, 50] width 5 height 5
drag, startPoint x: 686, startPoint y: 117, endPoint x: 339, endPoint y: 58, distance: 352.6
click at [445, 54] on div "Outgoing call - (Angel One)" at bounding box center [358, 50] width 237 height 14
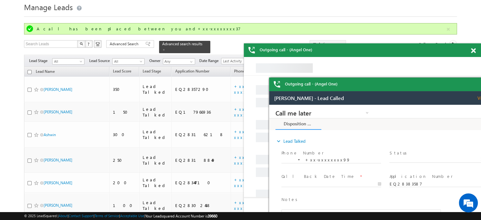
click at [472, 52] on span at bounding box center [473, 50] width 5 height 5
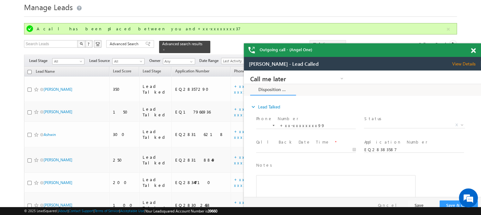
drag, startPoint x: 696, startPoint y: 160, endPoint x: 398, endPoint y: 92, distance: 305.7
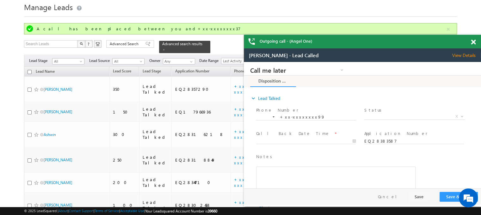
drag, startPoint x: 472, startPoint y: 46, endPoint x: 214, endPoint y: 2, distance: 261.2
click at [472, 46] on div "Outgoing call - (Angel One)" at bounding box center [362, 42] width 237 height 14
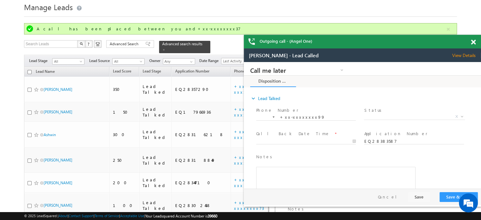
click at [473, 43] on span at bounding box center [473, 42] width 5 height 5
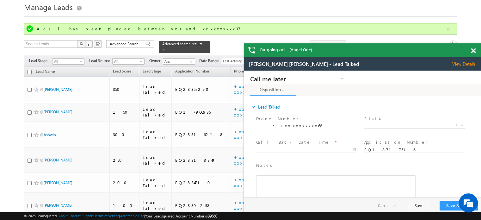
drag, startPoint x: 695, startPoint y: 163, endPoint x: 419, endPoint y: 92, distance: 285.7
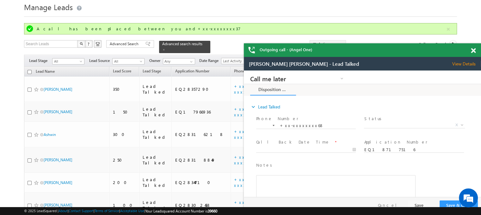
click at [475, 53] on span at bounding box center [473, 50] width 5 height 5
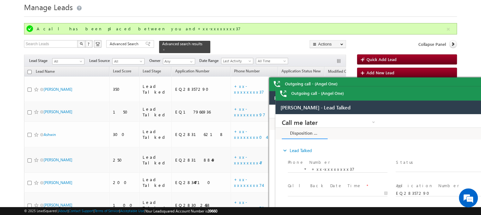
drag, startPoint x: 551, startPoint y: 114, endPoint x: 356, endPoint y: 110, distance: 194.9
click at [356, 110] on span "Call me later Campaign Success Commitment Cross Sell Customer Drop-off reasons …" at bounding box center [378, 111] width 207 height 11
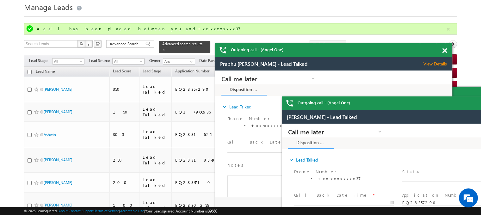
click at [426, 82] on span "Call me later Campaign Success Commitment Cross Sell Customer Drop-off reasons …" at bounding box center [324, 77] width 207 height 11
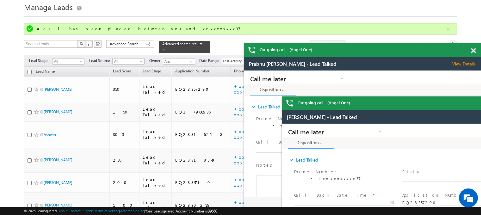
click at [445, 51] on div "Outgoing call - (Angel One)" at bounding box center [362, 50] width 237 height 14
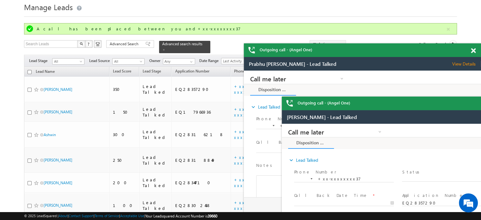
click at [473, 50] on span at bounding box center [473, 50] width 5 height 5
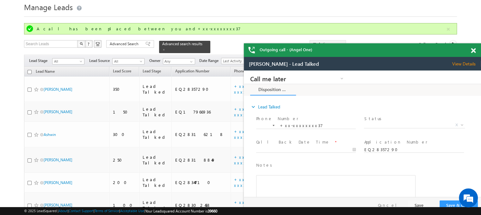
drag, startPoint x: 686, startPoint y: 171, endPoint x: 349, endPoint y: 93, distance: 346.2
click at [441, 52] on div "Outgoing call - (Angel One)" at bounding box center [362, 50] width 237 height 14
drag, startPoint x: 473, startPoint y: 52, endPoint x: 74, endPoint y: 16, distance: 400.4
click at [473, 52] on span at bounding box center [473, 50] width 5 height 5
drag, startPoint x: 653, startPoint y: 185, endPoint x: 269, endPoint y: 110, distance: 391.2
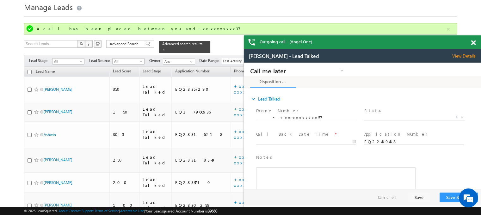
drag, startPoint x: 469, startPoint y: 44, endPoint x: 475, endPoint y: 41, distance: 5.8
click at [471, 43] on div "Outgoing call - (Angel One)" at bounding box center [362, 42] width 237 height 14
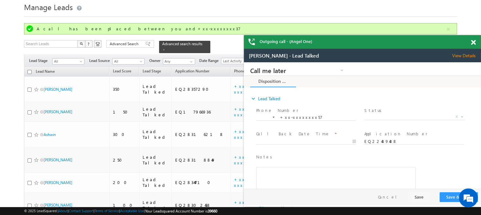
click at [475, 41] on span at bounding box center [473, 42] width 5 height 5
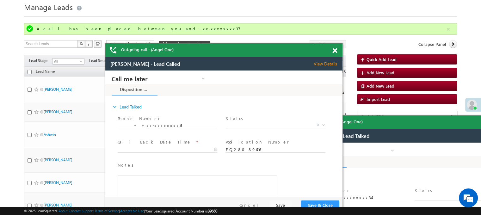
drag, startPoint x: 532, startPoint y: 197, endPoint x: 232, endPoint y: 93, distance: 316.8
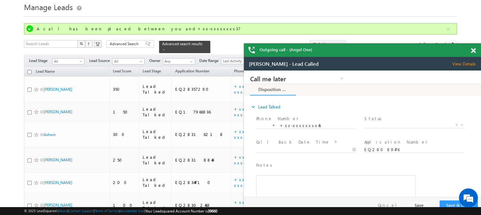
click at [395, 54] on div "Outgoing call - (Angel One)" at bounding box center [362, 50] width 237 height 14
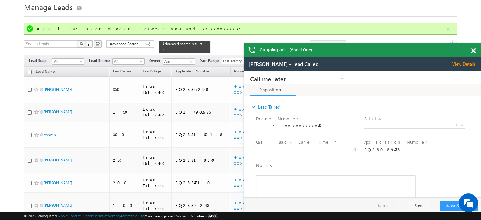
click at [472, 50] on span at bounding box center [473, 50] width 5 height 5
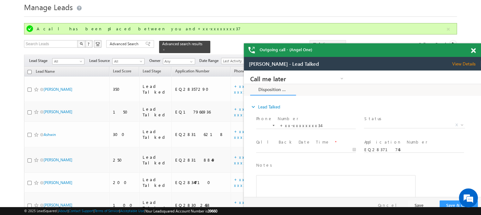
drag, startPoint x: 660, startPoint y: 207, endPoint x: 313, endPoint y: 126, distance: 356.2
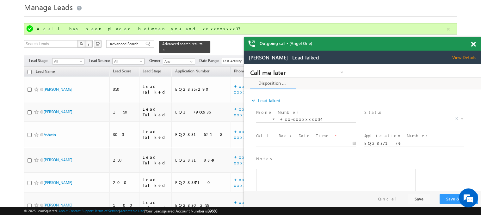
click at [474, 48] on div at bounding box center [476, 43] width 9 height 12
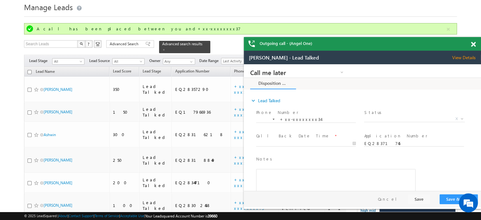
click at [474, 44] on span at bounding box center [473, 44] width 5 height 5
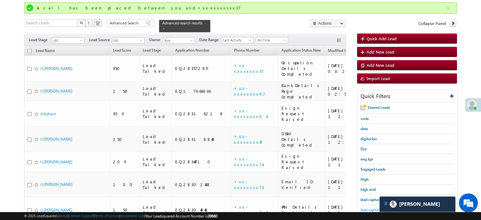
scroll to position [52, 0]
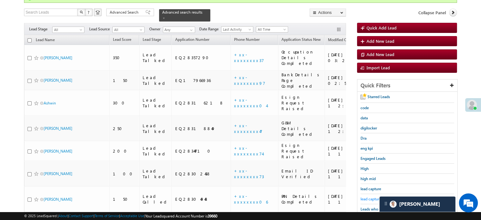
click at [371, 197] on span "lead capture new" at bounding box center [375, 198] width 28 height 5
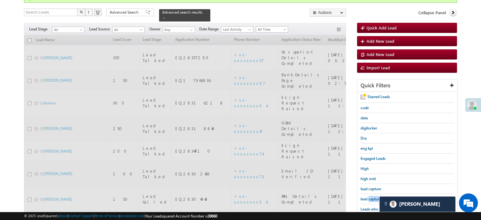
click at [371, 197] on span "lead capture new" at bounding box center [375, 198] width 28 height 5
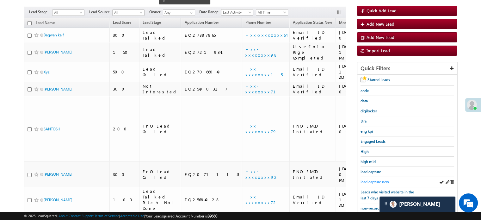
click at [366, 181] on span "lead capture new" at bounding box center [375, 181] width 28 height 5
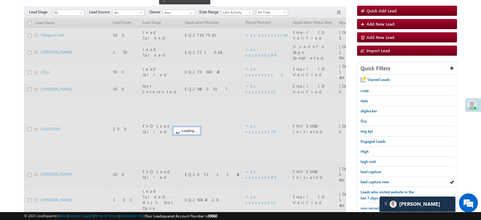
click at [366, 181] on span "lead capture new" at bounding box center [375, 181] width 28 height 5
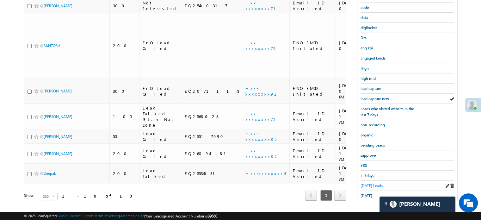
click at [364, 183] on span "Today's Leads" at bounding box center [372, 185] width 22 height 5
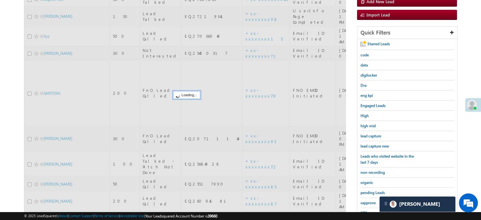
scroll to position [72, 0]
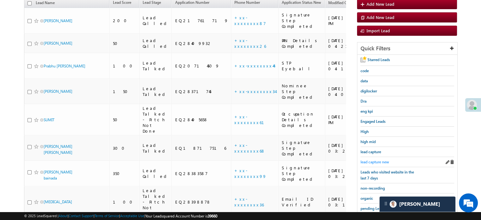
click at [378, 159] on span "lead capture new" at bounding box center [375, 161] width 28 height 5
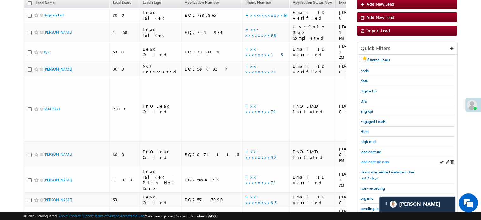
click at [364, 159] on span "lead capture new" at bounding box center [375, 161] width 28 height 5
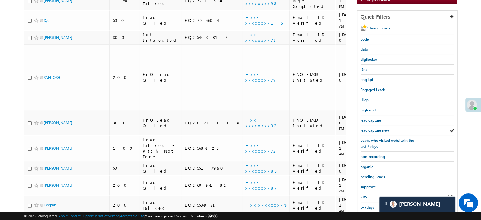
scroll to position [136, 0]
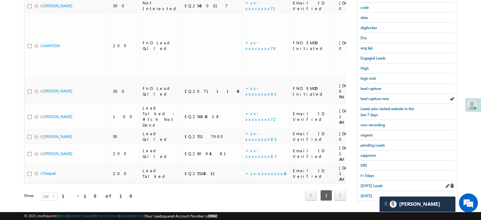
click at [372, 186] on div "Today's Leads" at bounding box center [408, 186] width 94 height 10
click at [369, 183] on span "Today's Leads" at bounding box center [372, 185] width 22 height 5
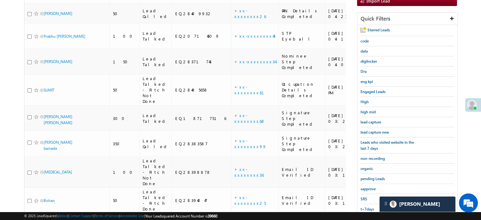
scroll to position [72, 0]
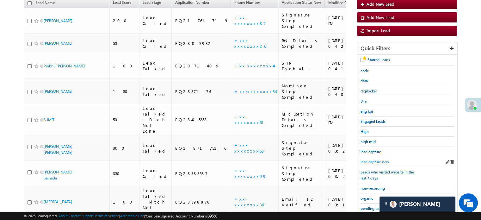
click at [373, 159] on span "lead capture new" at bounding box center [375, 161] width 28 height 5
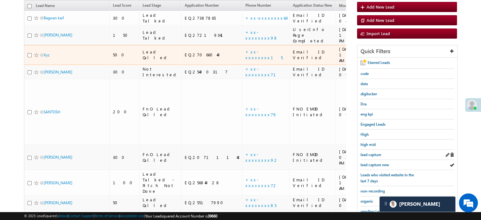
scroll to position [104, 0]
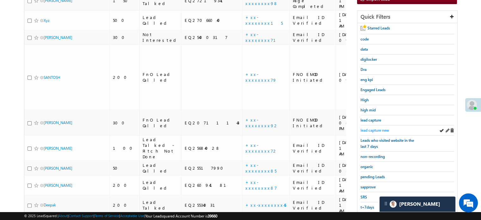
click at [383, 129] on span "lead capture new" at bounding box center [375, 130] width 28 height 5
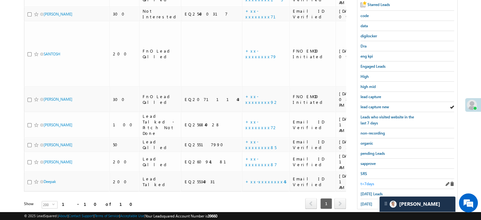
scroll to position [136, 0]
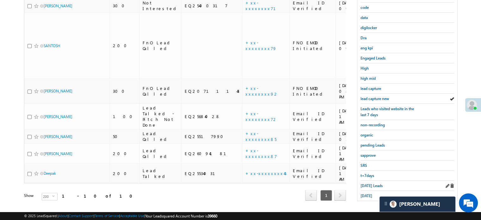
click at [370, 181] on div "Today's Leads" at bounding box center [408, 186] width 94 height 10
click at [372, 183] on span "Today's Leads" at bounding box center [372, 185] width 22 height 5
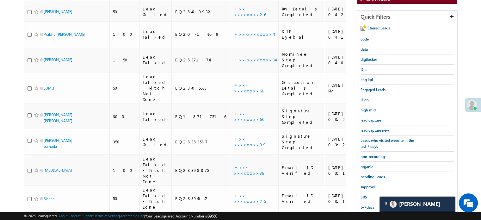
scroll to position [41, 0]
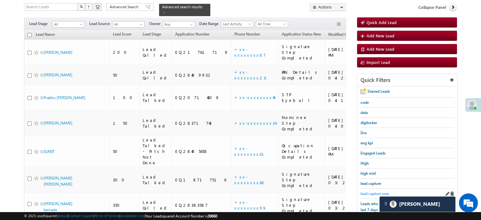
click at [368, 192] on span "lead capture new" at bounding box center [375, 193] width 28 height 5
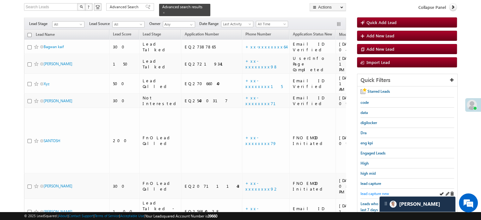
click at [370, 191] on span "lead capture new" at bounding box center [375, 193] width 28 height 5
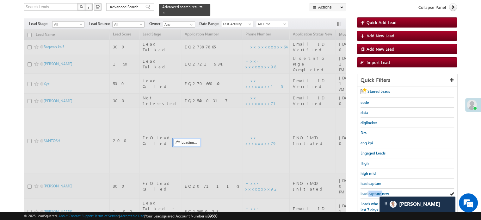
click at [370, 191] on span "lead capture new" at bounding box center [375, 193] width 28 height 5
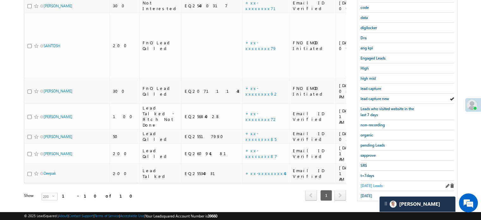
click at [372, 183] on span "Today's Leads" at bounding box center [372, 185] width 22 height 5
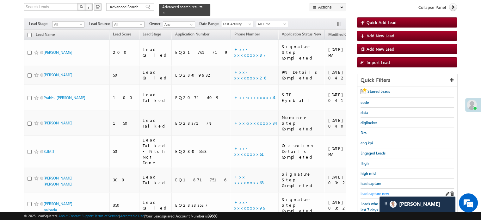
click at [373, 192] on span "lead capture new" at bounding box center [375, 193] width 28 height 5
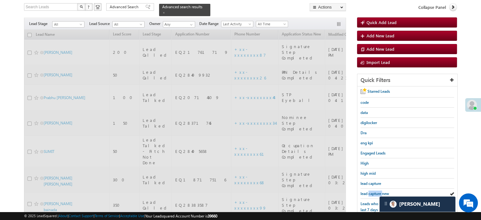
click at [373, 192] on span "lead capture new" at bounding box center [375, 193] width 28 height 5
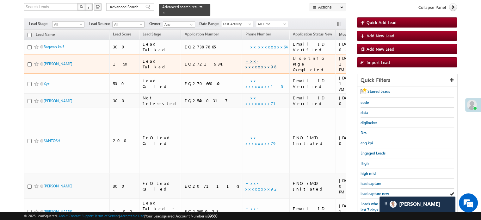
click at [245, 58] on link "+xx-xxxxxxxx98" at bounding box center [261, 63] width 33 height 11
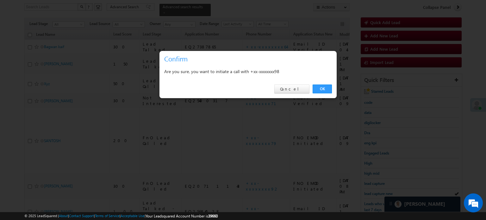
click at [330, 90] on link "OK" at bounding box center [321, 88] width 19 height 9
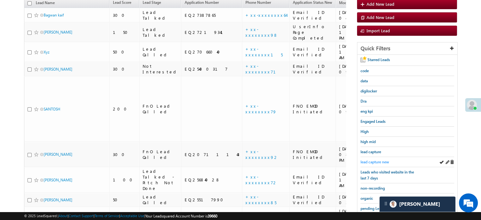
click at [370, 159] on span "lead capture new" at bounding box center [375, 161] width 28 height 5
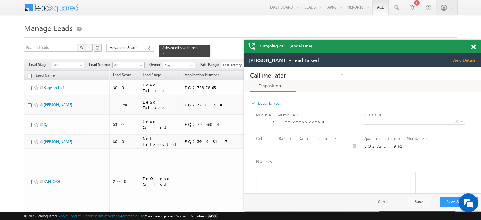
scroll to position [0, 0]
click at [473, 47] on span at bounding box center [473, 46] width 5 height 5
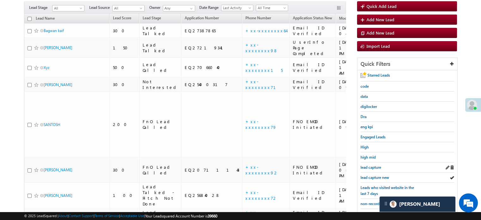
scroll to position [63, 0]
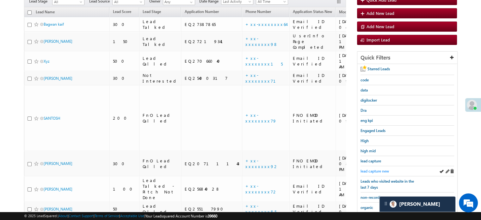
click at [371, 171] on span "lead capture new" at bounding box center [375, 171] width 28 height 5
click at [371, 170] on span "lead capture new" at bounding box center [375, 171] width 28 height 5
click at [377, 169] on span "lead capture new" at bounding box center [375, 171] width 28 height 5
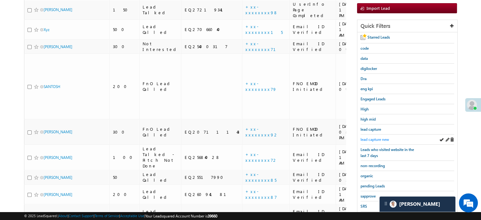
click at [378, 137] on span "lead capture new" at bounding box center [375, 139] width 28 height 5
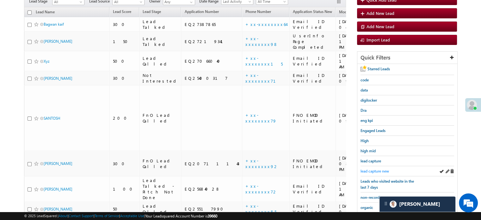
click at [377, 171] on span "lead capture new" at bounding box center [375, 171] width 28 height 5
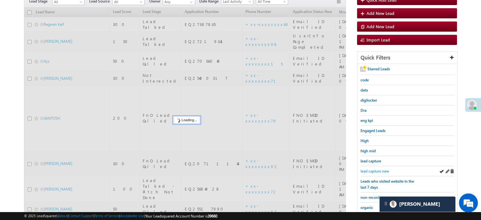
click at [377, 169] on span "lead capture new" at bounding box center [375, 171] width 28 height 5
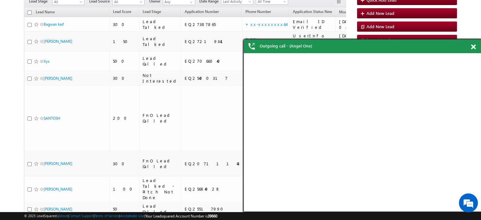
click at [474, 49] on span at bounding box center [473, 46] width 5 height 5
click at [474, 46] on span at bounding box center [473, 46] width 5 height 5
click at [473, 47] on span at bounding box center [473, 46] width 5 height 5
click at [474, 47] on span at bounding box center [473, 46] width 5 height 5
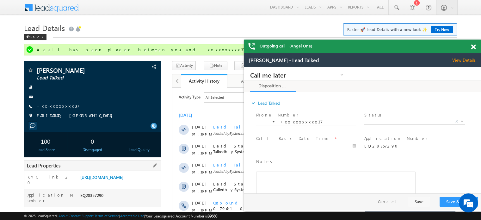
drag, startPoint x: 0, startPoint y: 0, endPoint x: 120, endPoint y: 171, distance: 209.2
click at [120, 171] on div "KYC link 2_0 [URL][DOMAIN_NAME]" at bounding box center [92, 180] width 136 height 18
click at [119, 179] on link "[URL][DOMAIN_NAME]" at bounding box center [101, 176] width 43 height 5
